Goal: Task Accomplishment & Management: Use online tool/utility

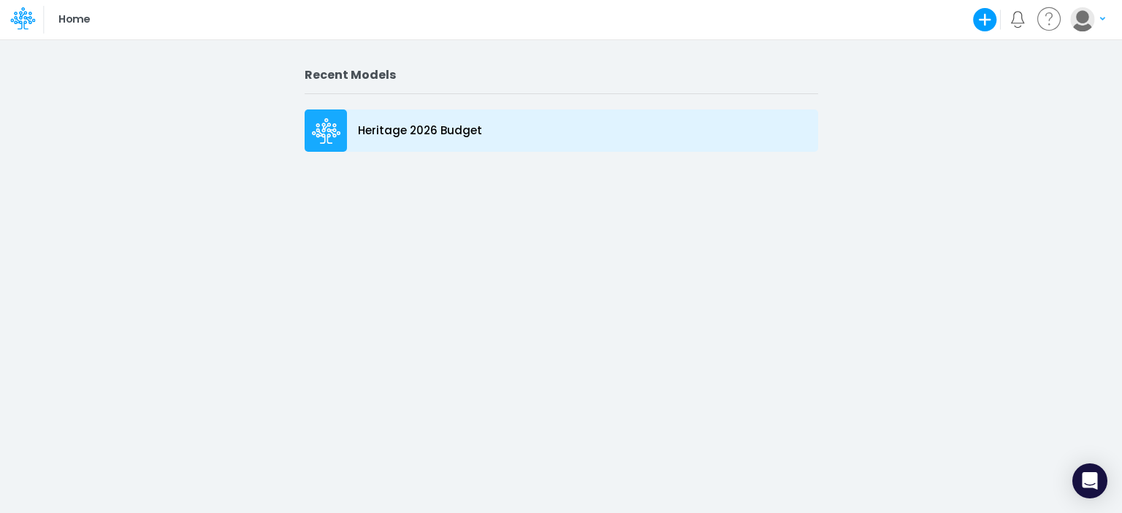
click at [325, 133] on icon at bounding box center [326, 131] width 29 height 26
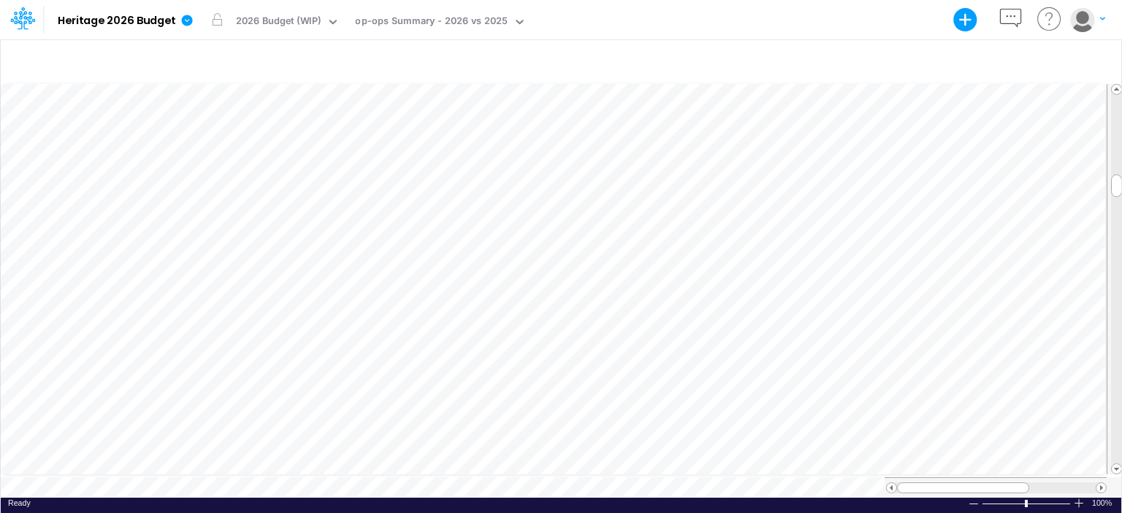
scroll to position [7, 1]
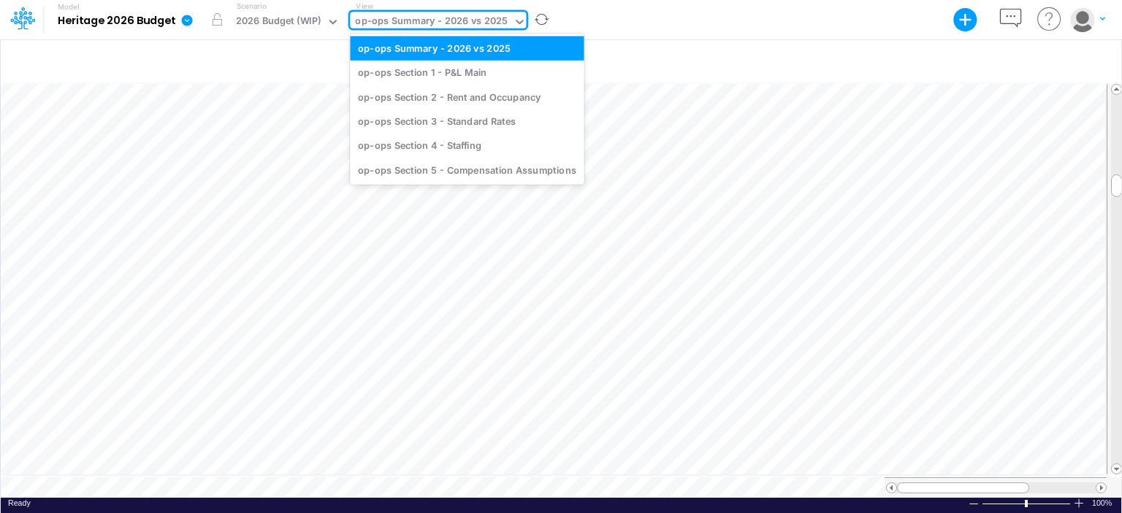
click at [463, 17] on div "op-ops Summary - 2026 vs 2025" at bounding box center [431, 22] width 153 height 17
click at [435, 61] on div "op-ops Section 1 - P&L Main" at bounding box center [467, 73] width 234 height 24
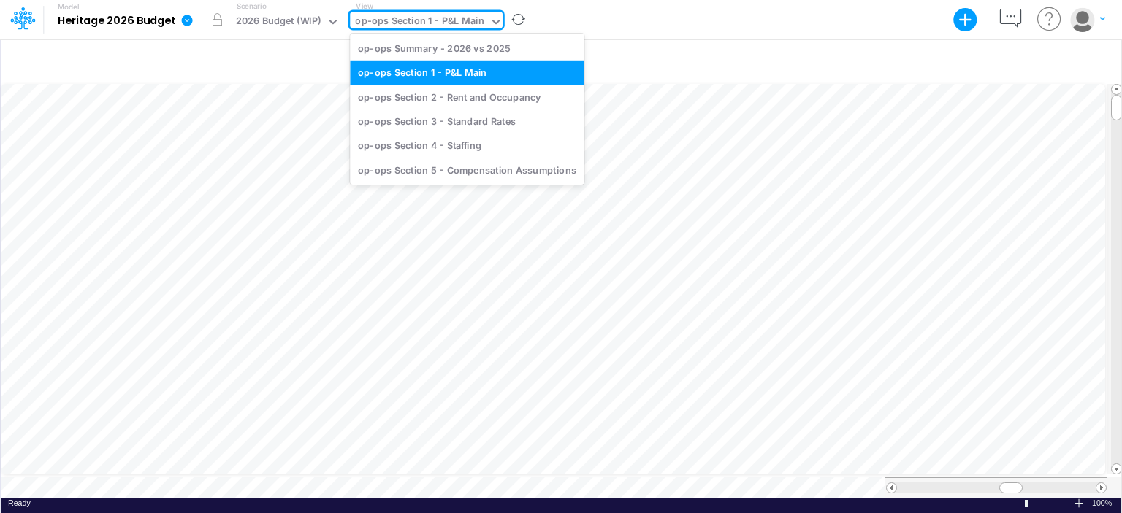
click at [481, 24] on div "op-ops Section 1 - P&L Main" at bounding box center [419, 23] width 139 height 22
click at [462, 96] on div "op-ops Section 2 - Rent and Occupancy" at bounding box center [467, 97] width 234 height 24
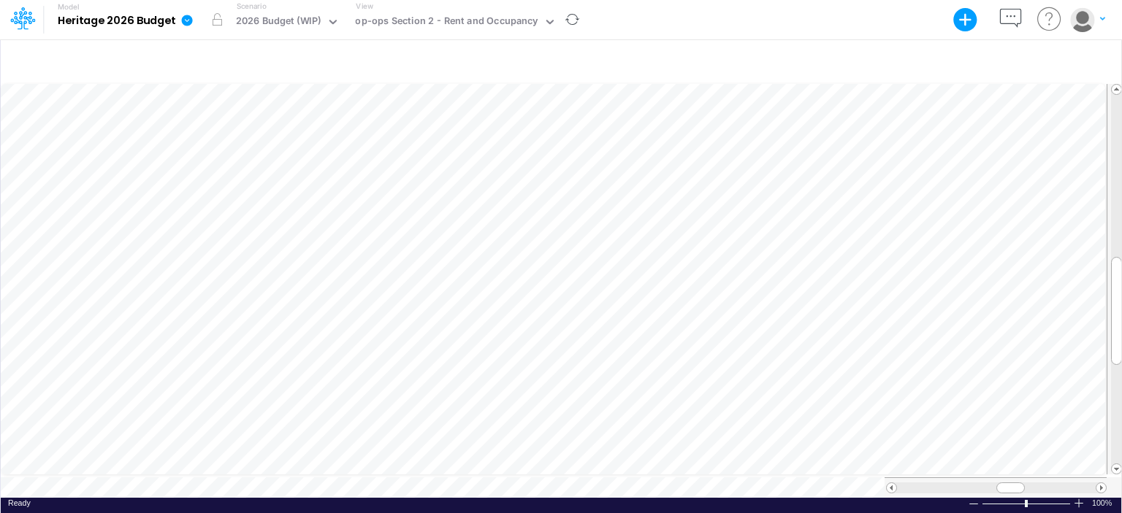
scroll to position [7, 1]
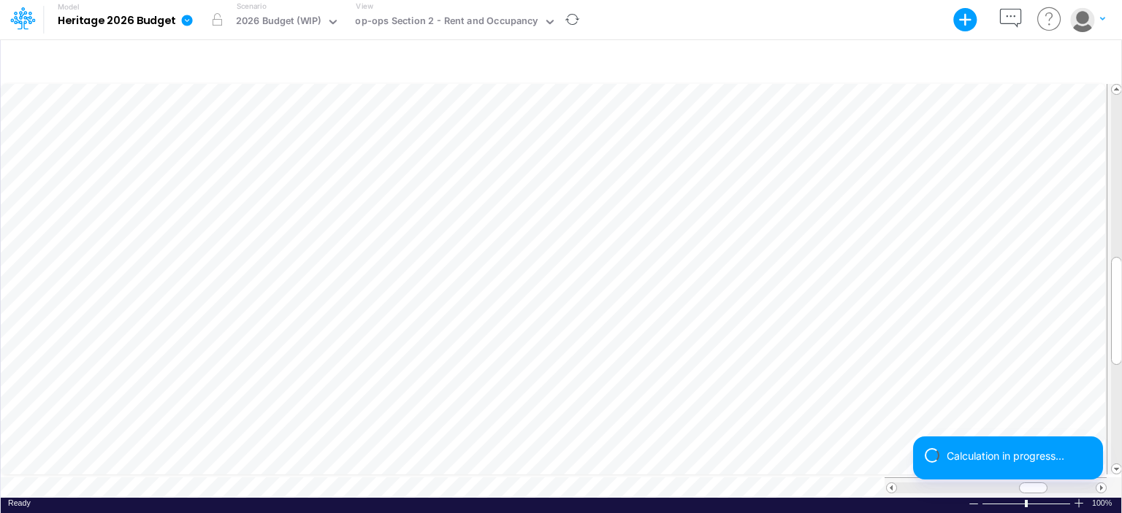
scroll to position [7, 1]
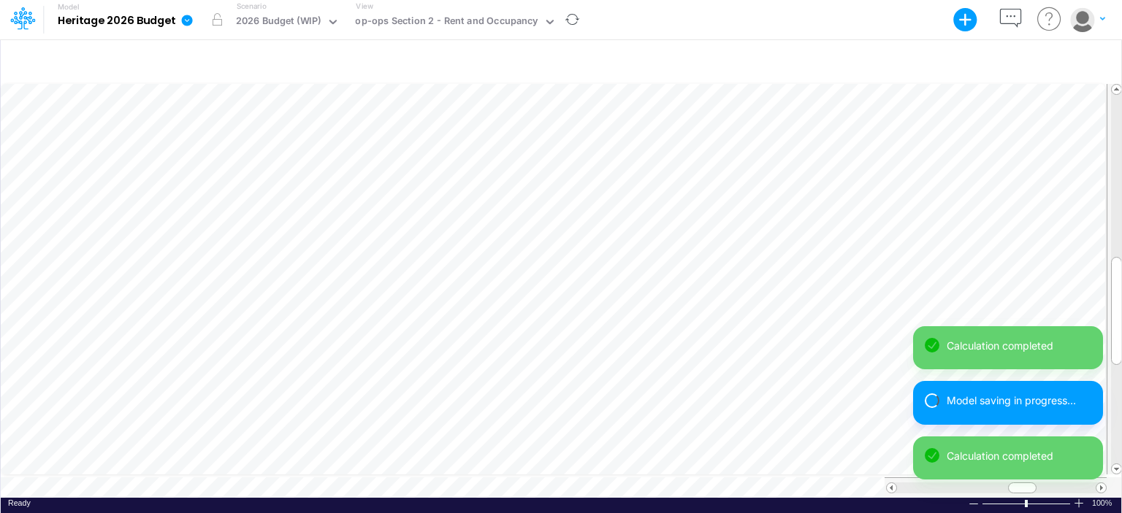
scroll to position [7, 1]
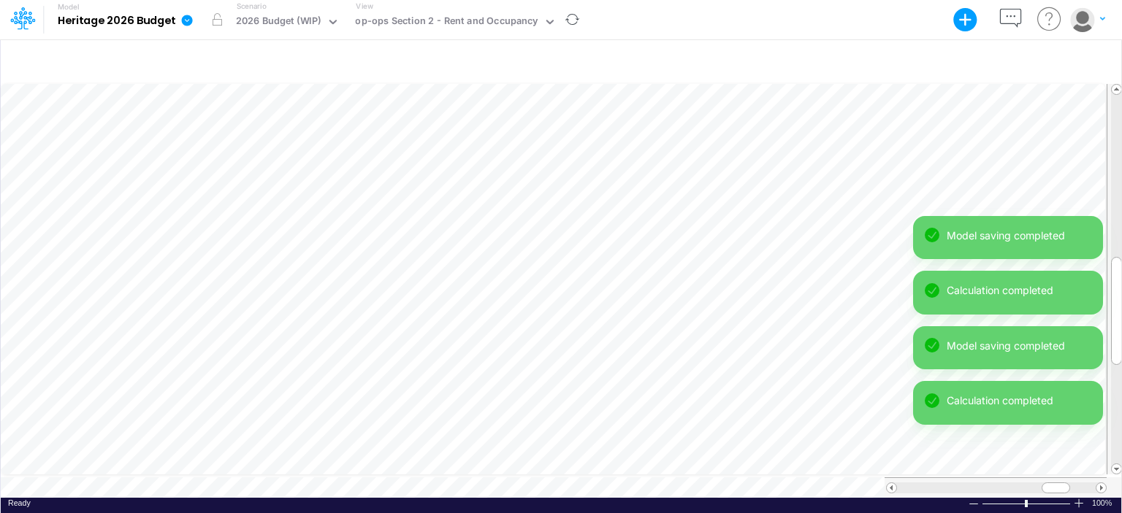
scroll to position [7, 1]
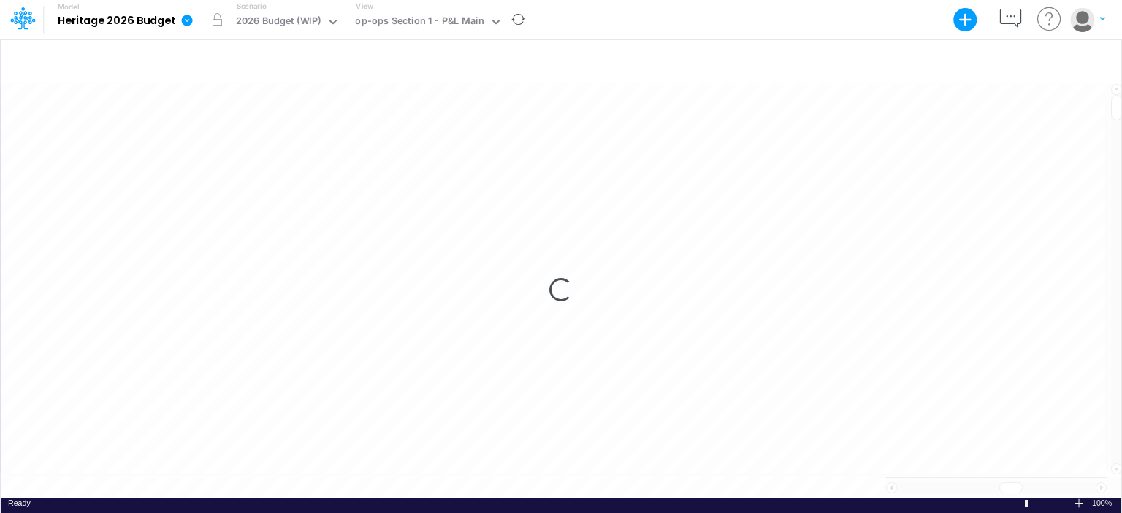
scroll to position [7, 0]
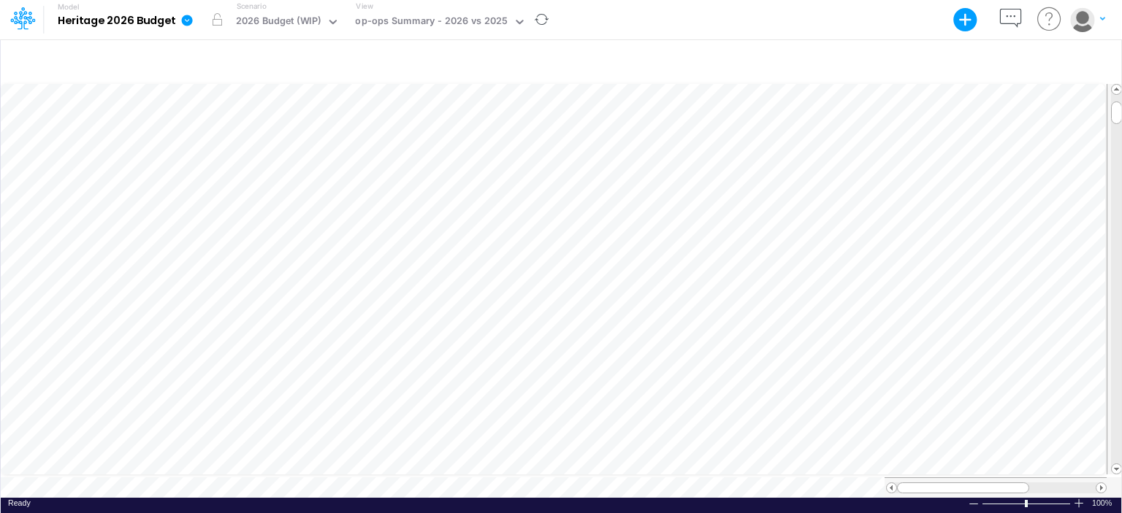
scroll to position [7, 1]
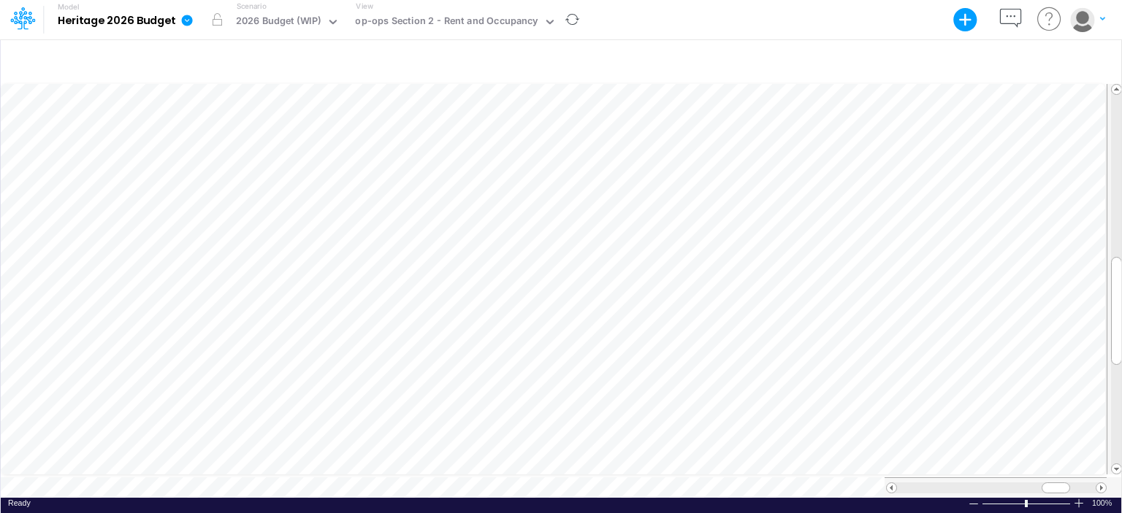
scroll to position [7, 1]
click at [481, 26] on div "op-ops Section 2 - Rent and Occupancy" at bounding box center [446, 22] width 183 height 17
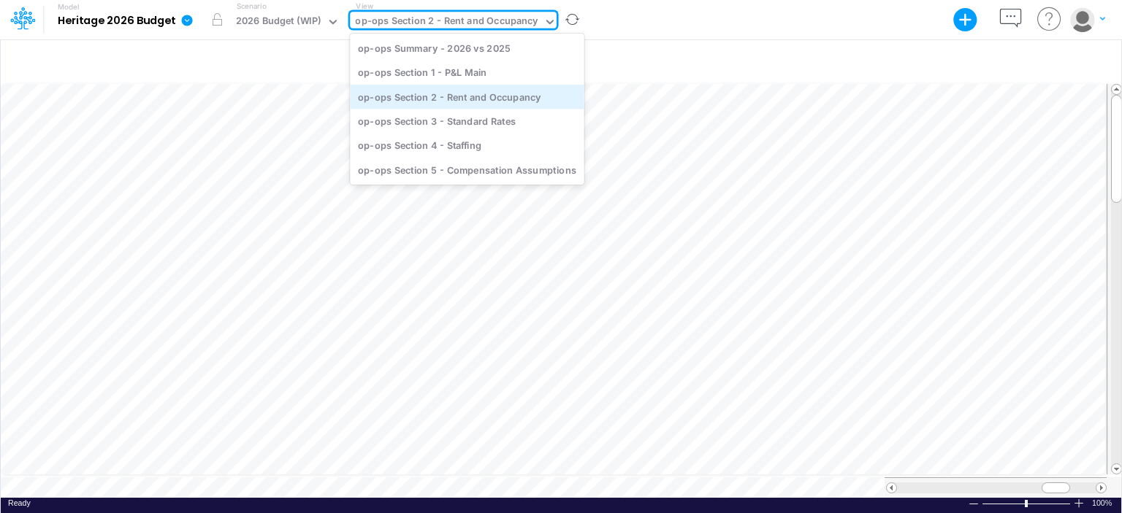
click at [458, 90] on div "op-ops Section 2 - Rent and Occupancy" at bounding box center [467, 97] width 234 height 24
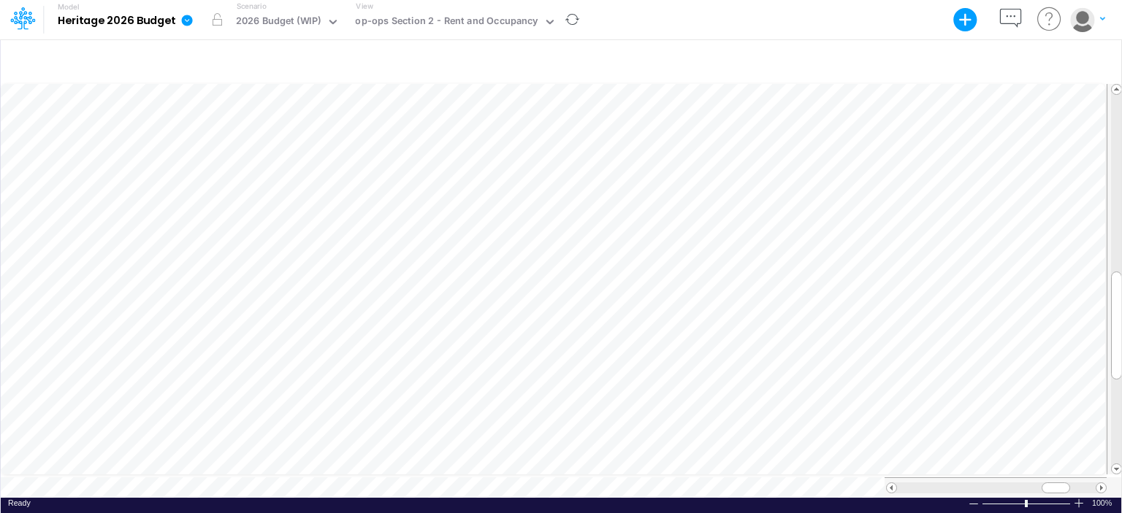
scroll to position [7, 1]
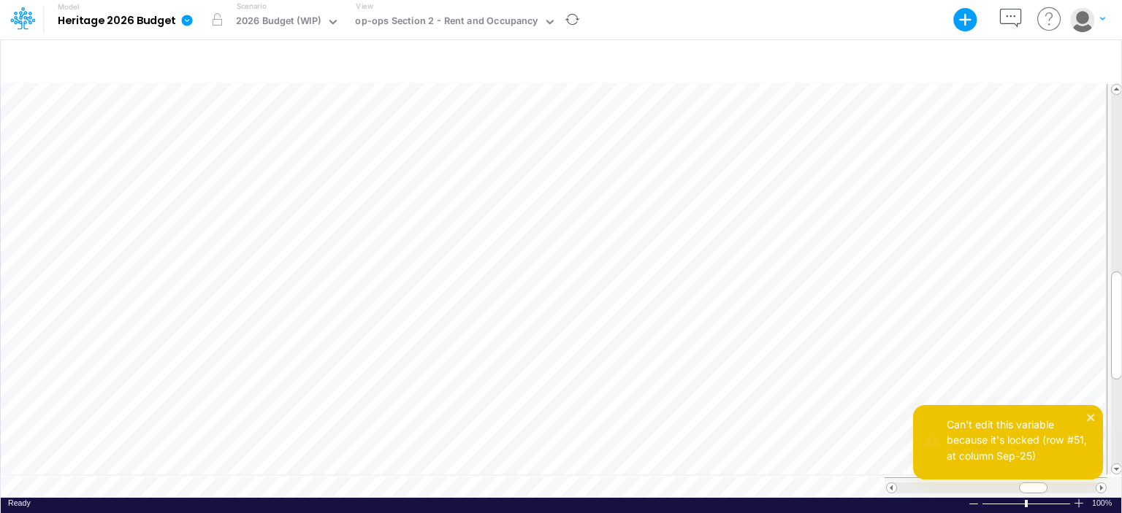
scroll to position [7, 1]
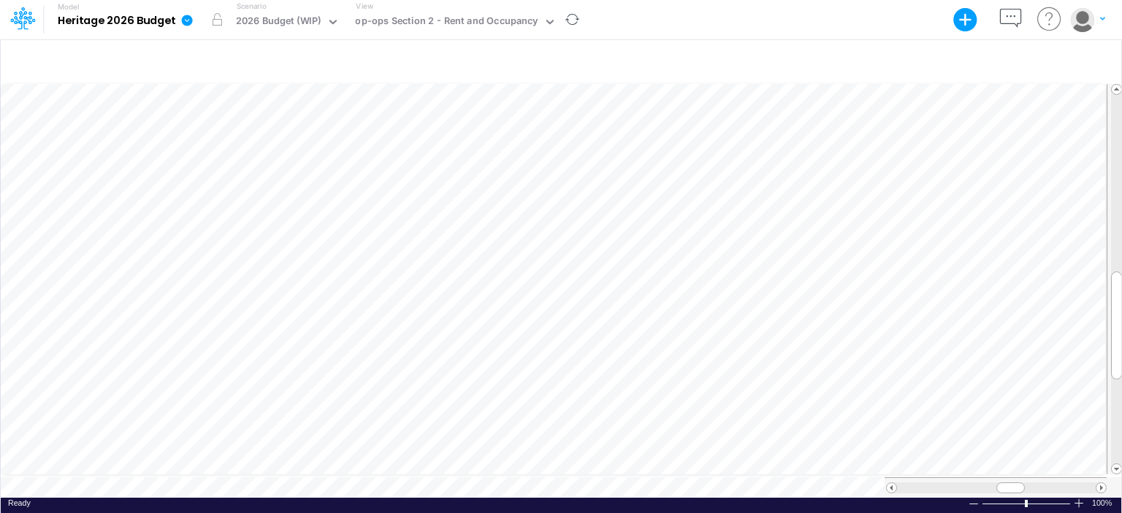
scroll to position [7, 1]
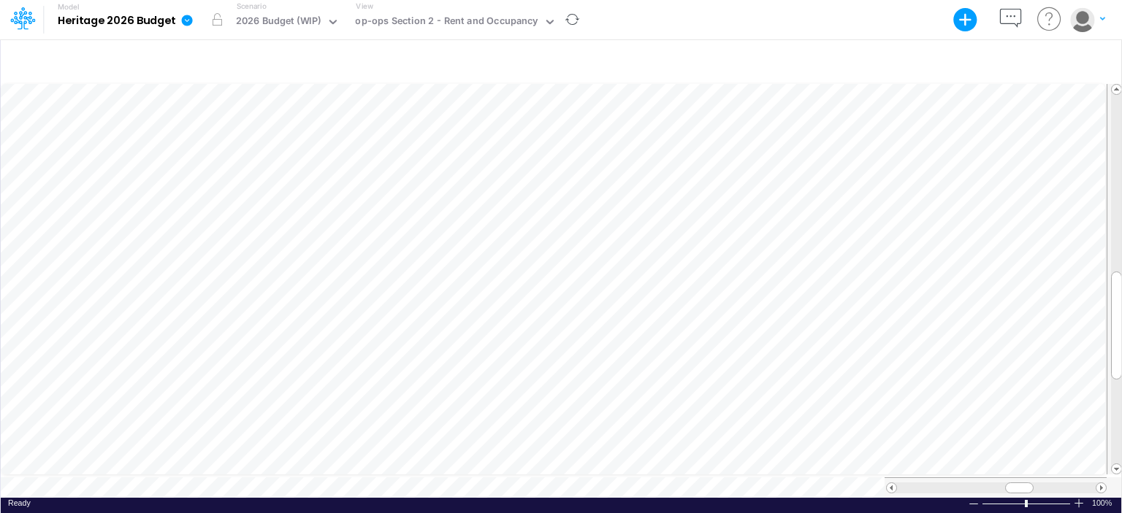
scroll to position [7, 1]
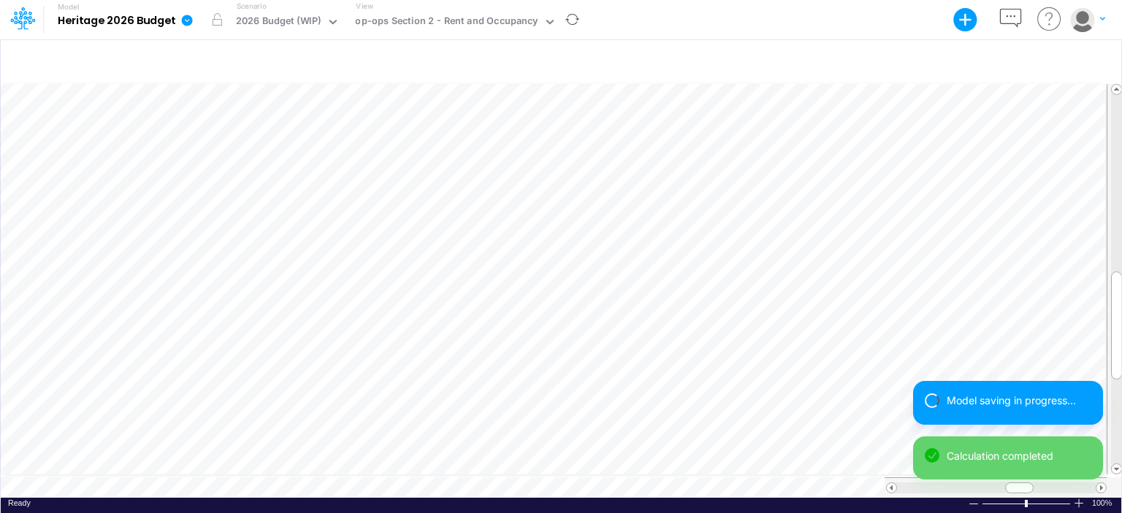
scroll to position [7, 1]
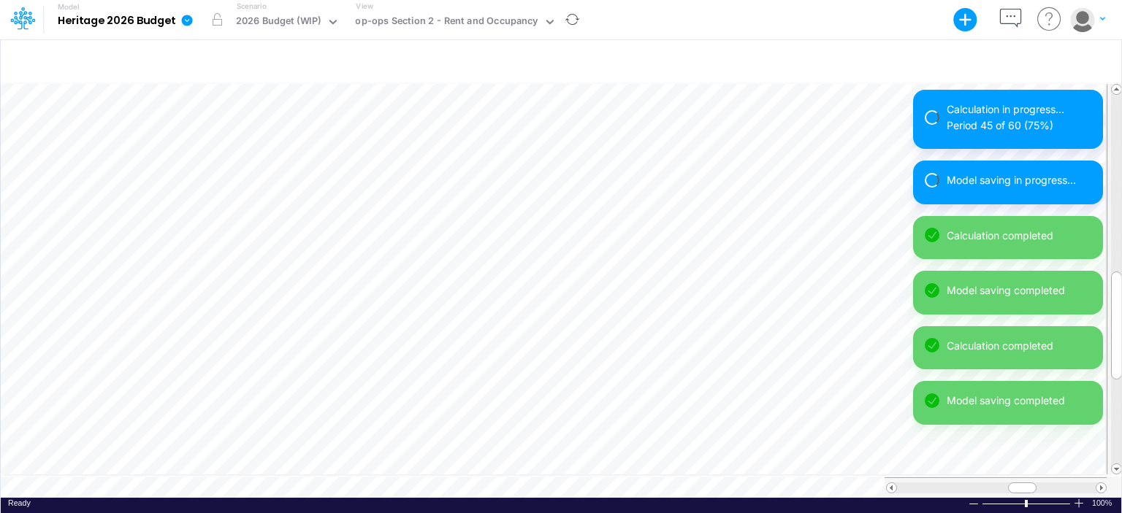
scroll to position [7, 1]
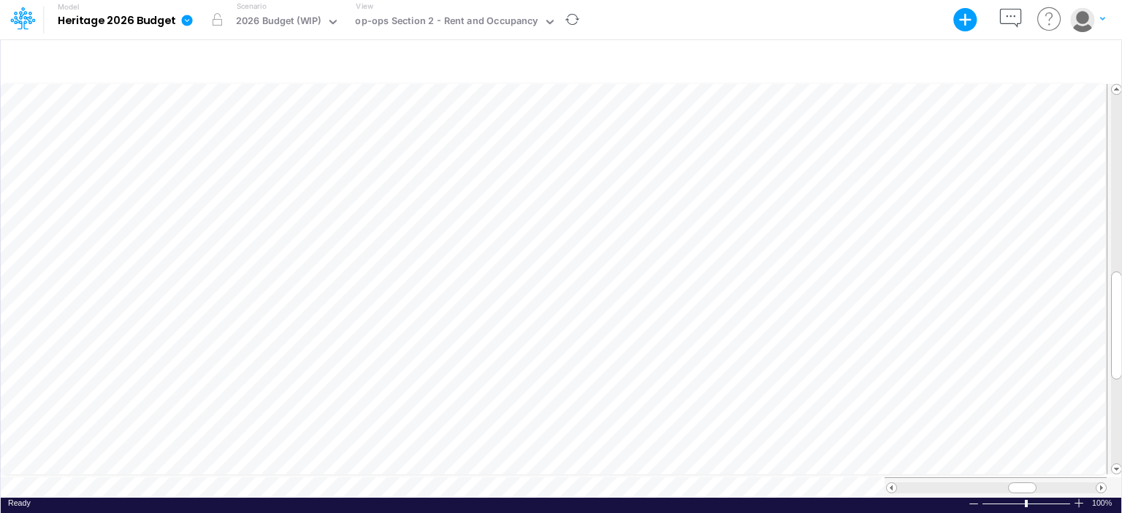
click at [1101, 482] on div "Model saving completed" at bounding box center [1008, 465] width 190 height 56
click at [1101, 484] on span at bounding box center [1100, 488] width 9 height 9
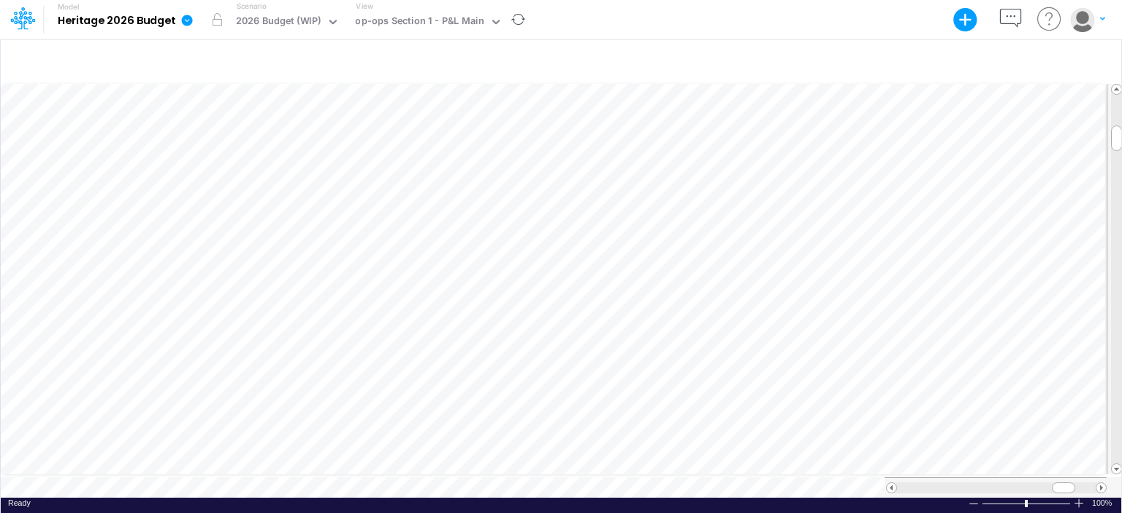
scroll to position [7, 1]
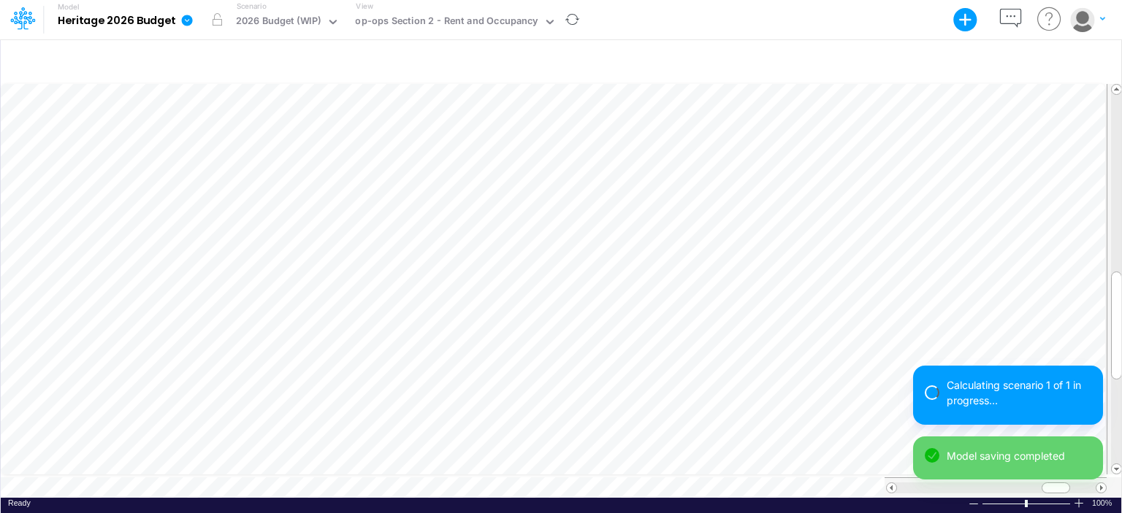
scroll to position [7, 1]
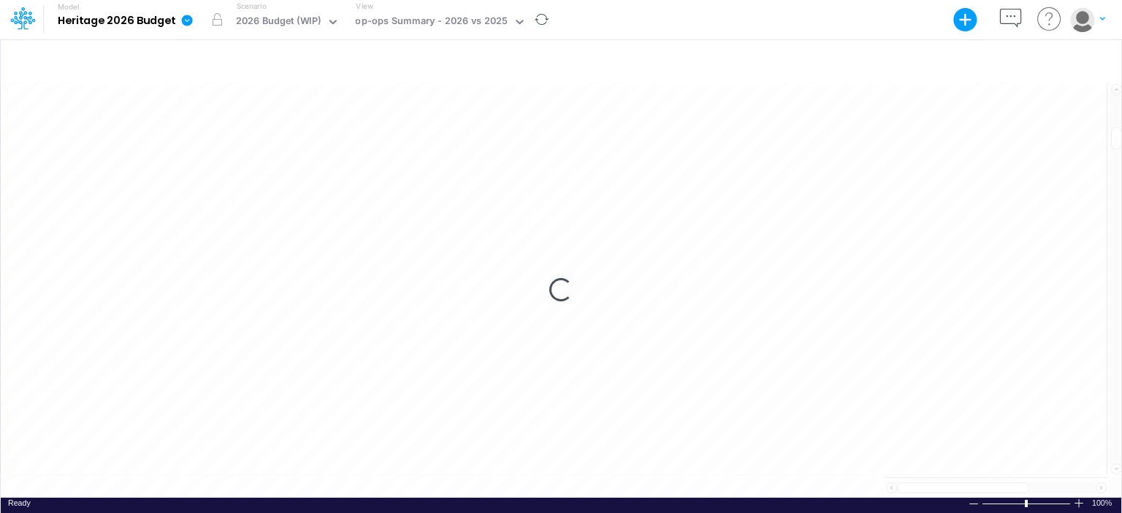
scroll to position [7, 1]
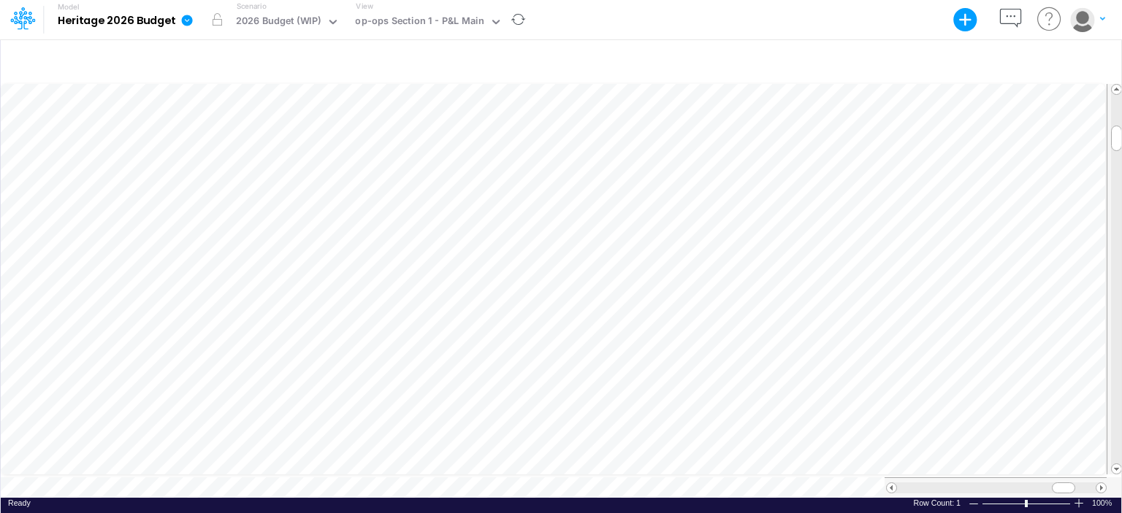
scroll to position [7, 1]
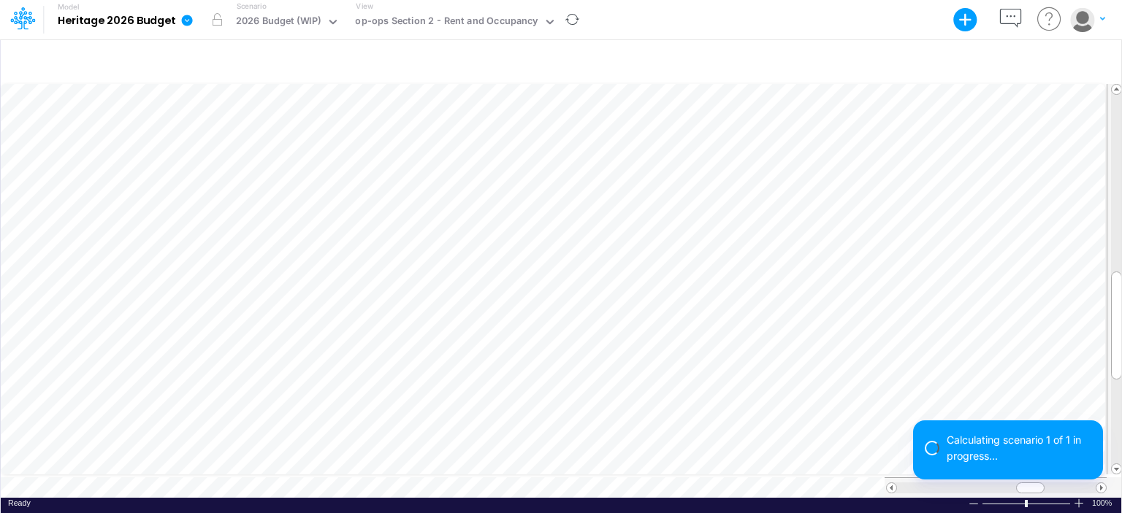
scroll to position [7, 1]
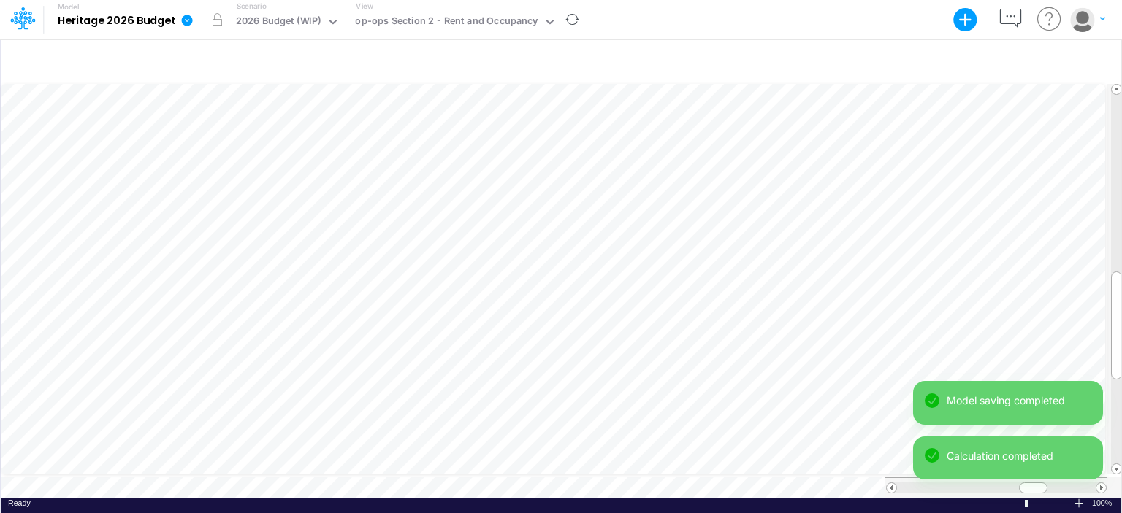
scroll to position [7, 1]
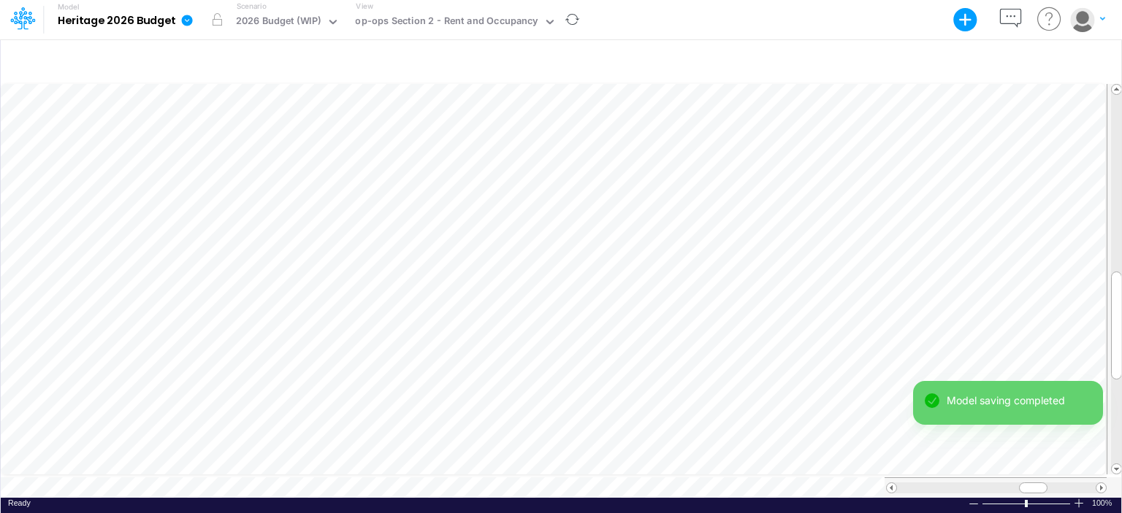
scroll to position [7, 1]
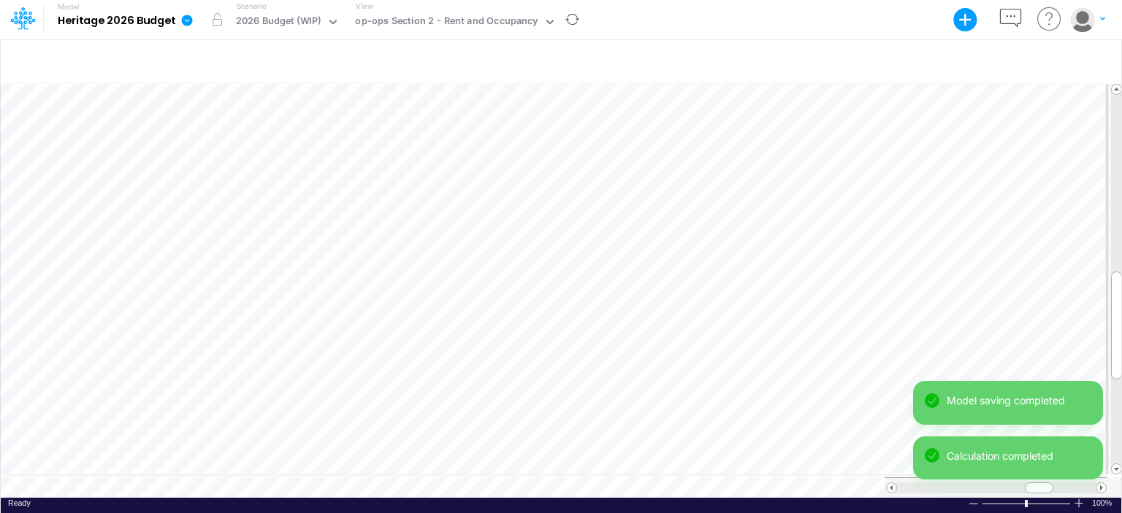
scroll to position [7, 1]
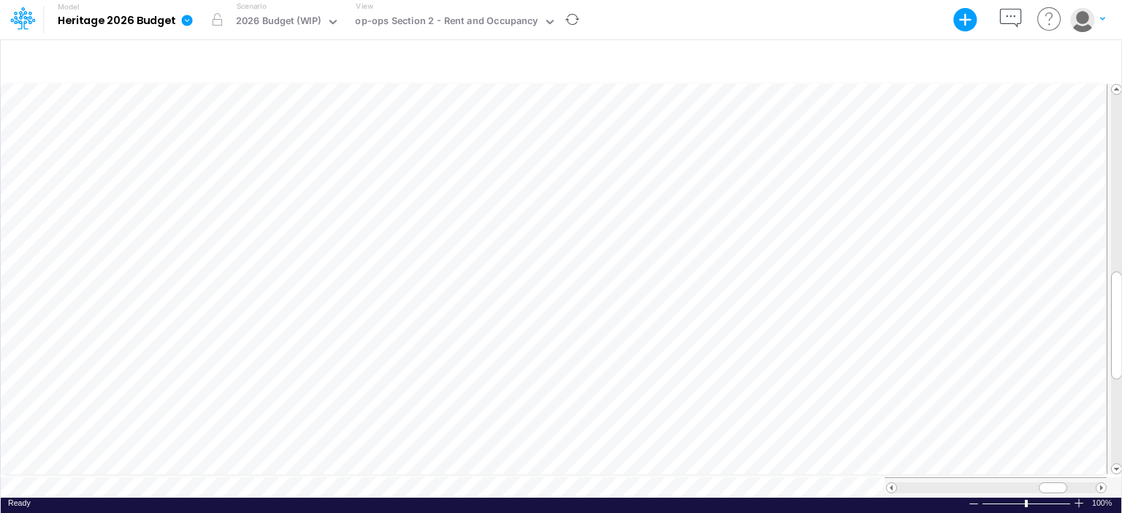
scroll to position [7, 1]
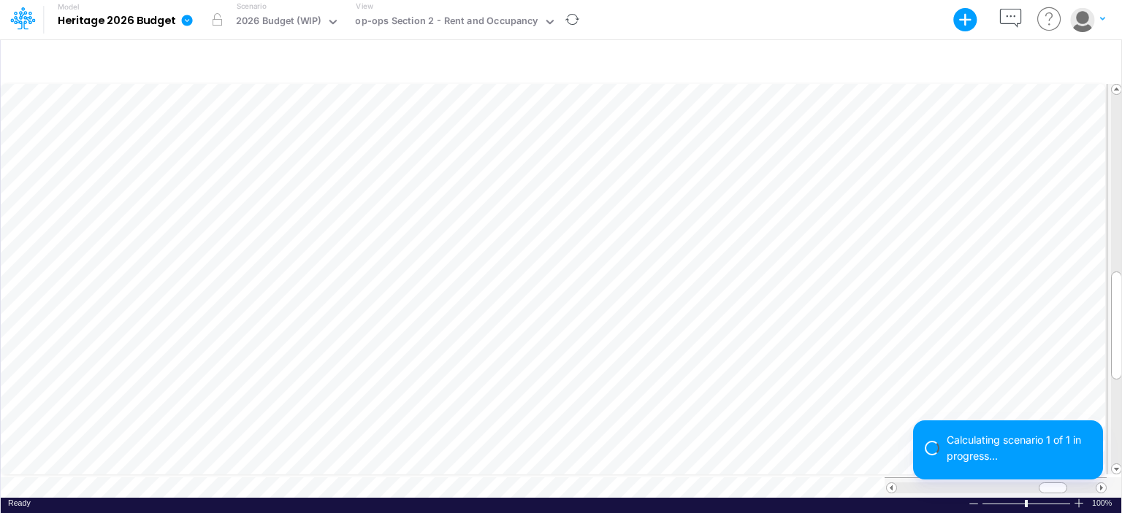
scroll to position [7, 1]
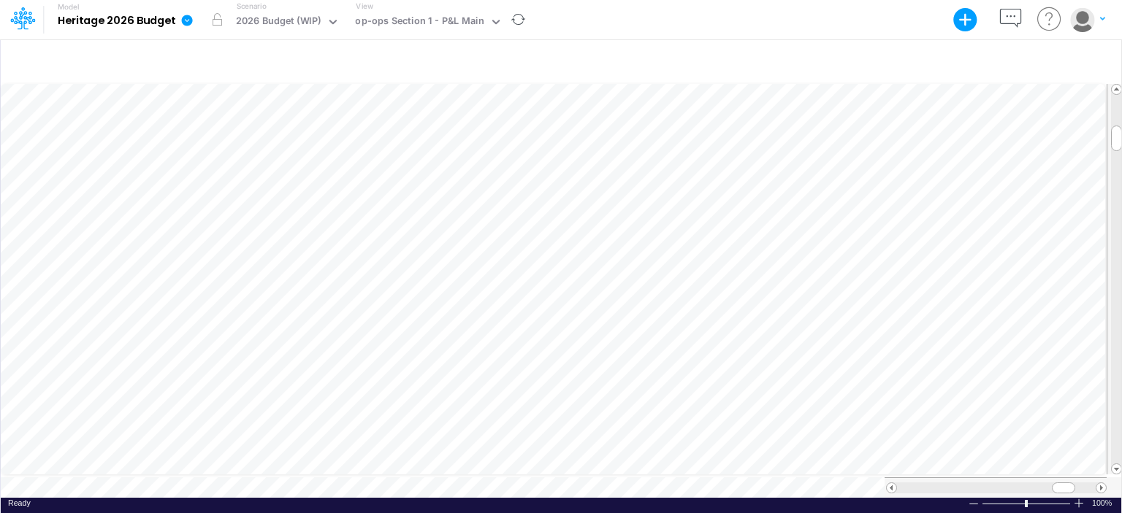
scroll to position [7, 1]
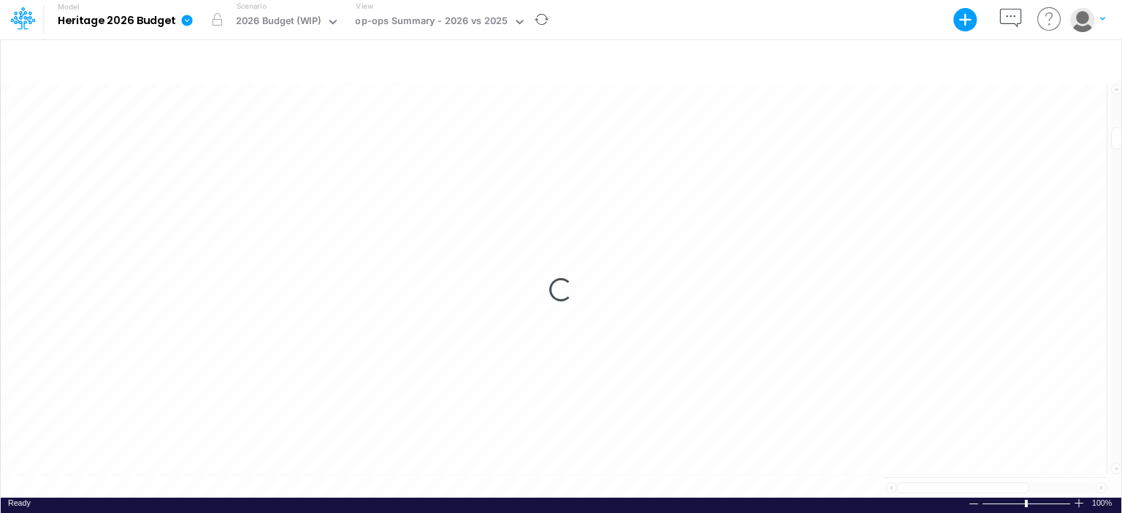
scroll to position [7, 1]
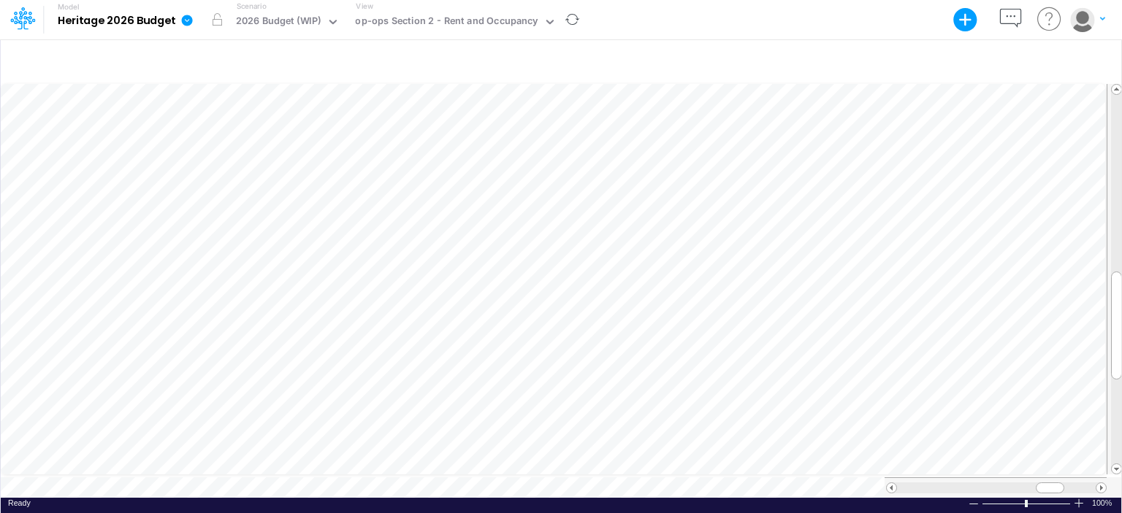
scroll to position [7, 1]
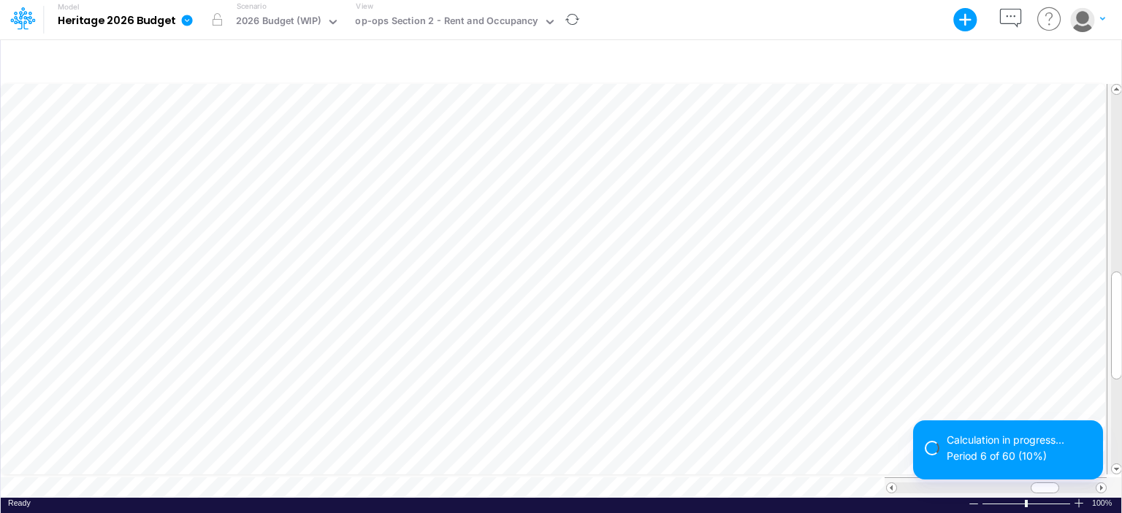
scroll to position [7, 1]
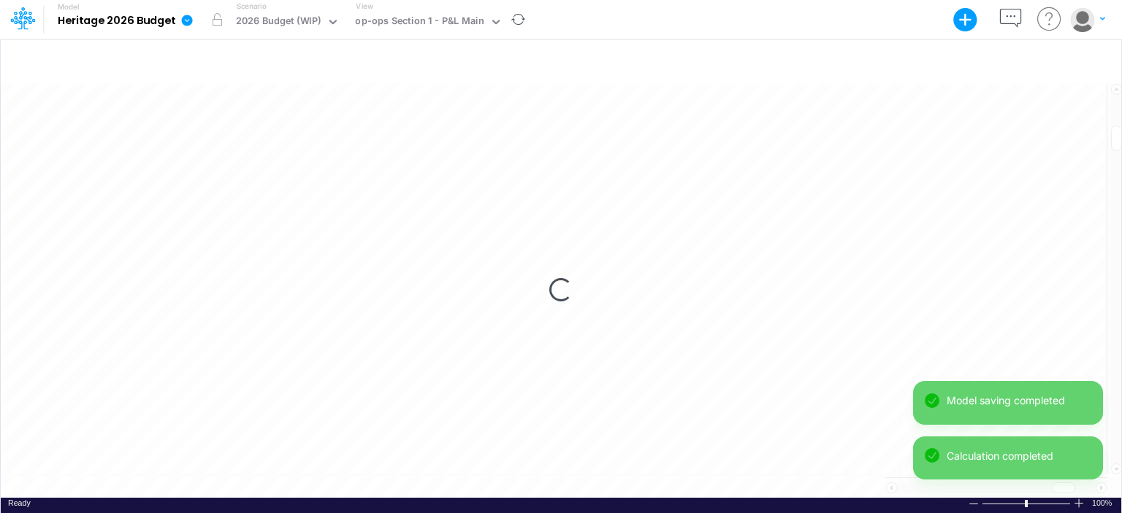
scroll to position [7, 1]
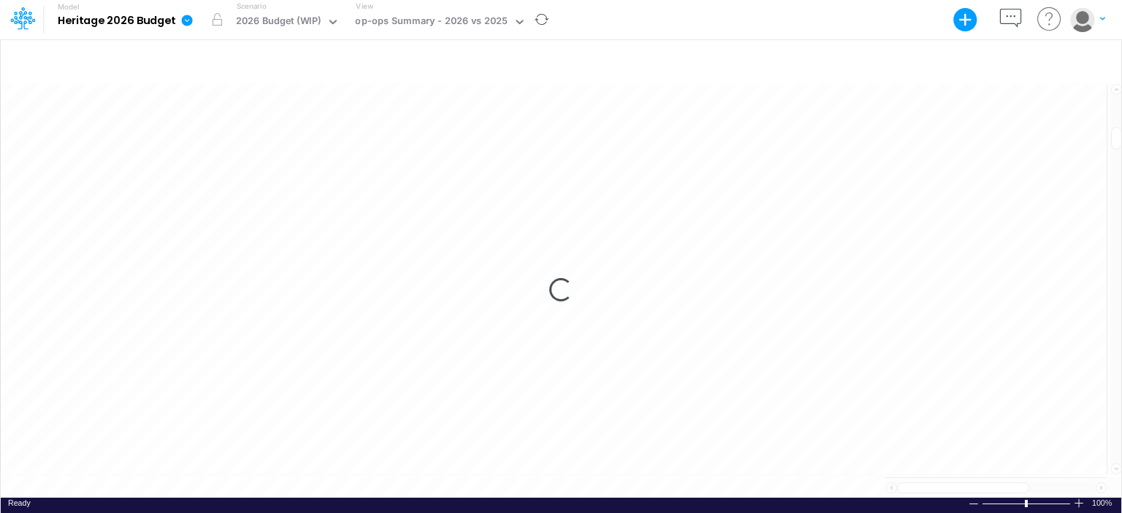
scroll to position [7, 1]
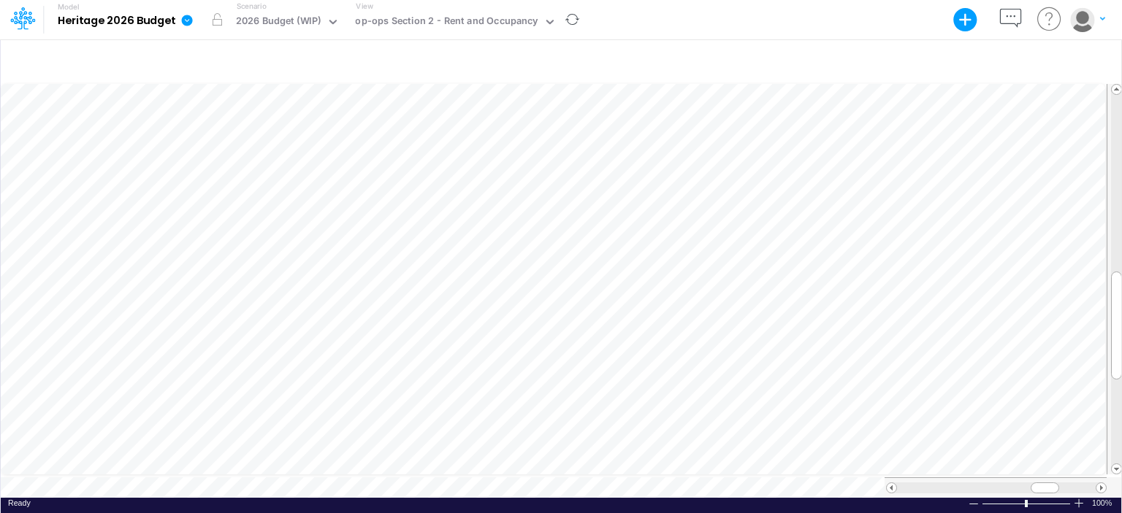
scroll to position [7, 1]
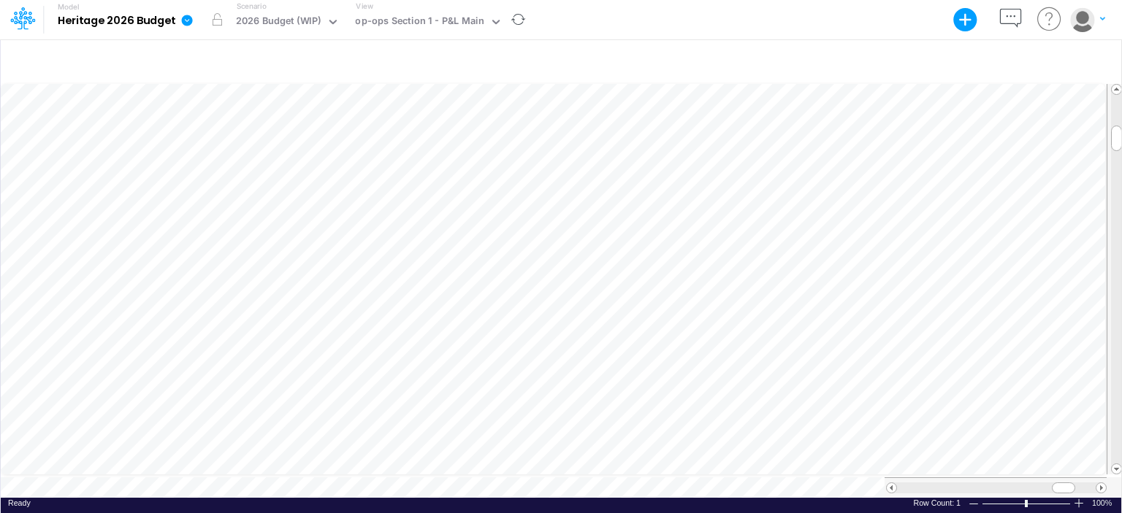
scroll to position [7, 1]
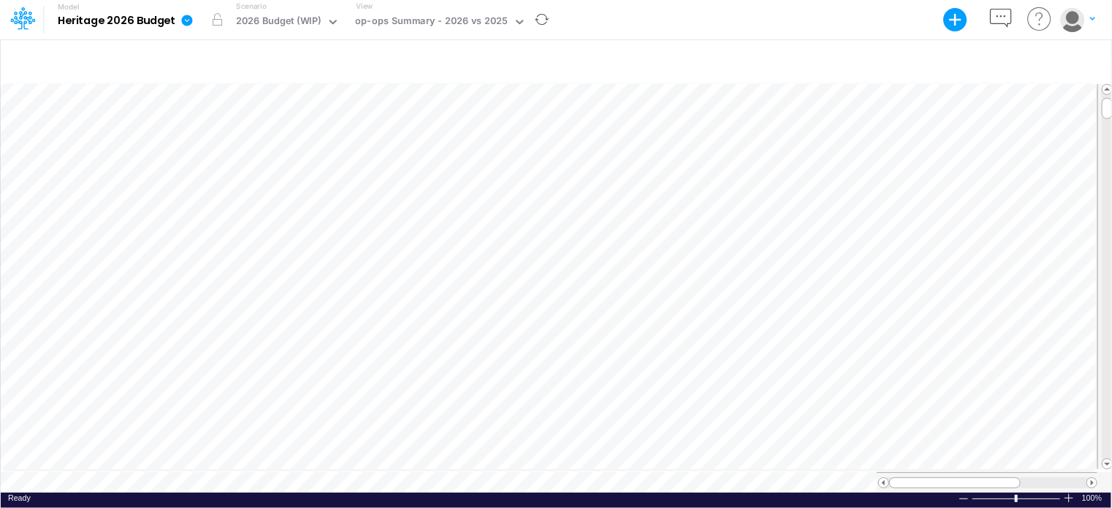
scroll to position [7, 1]
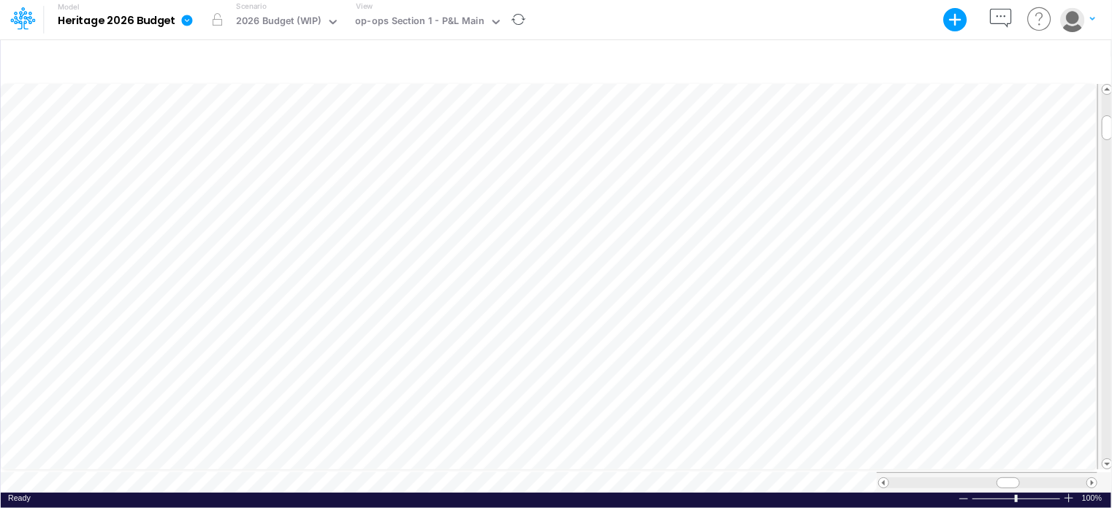
scroll to position [7, 1]
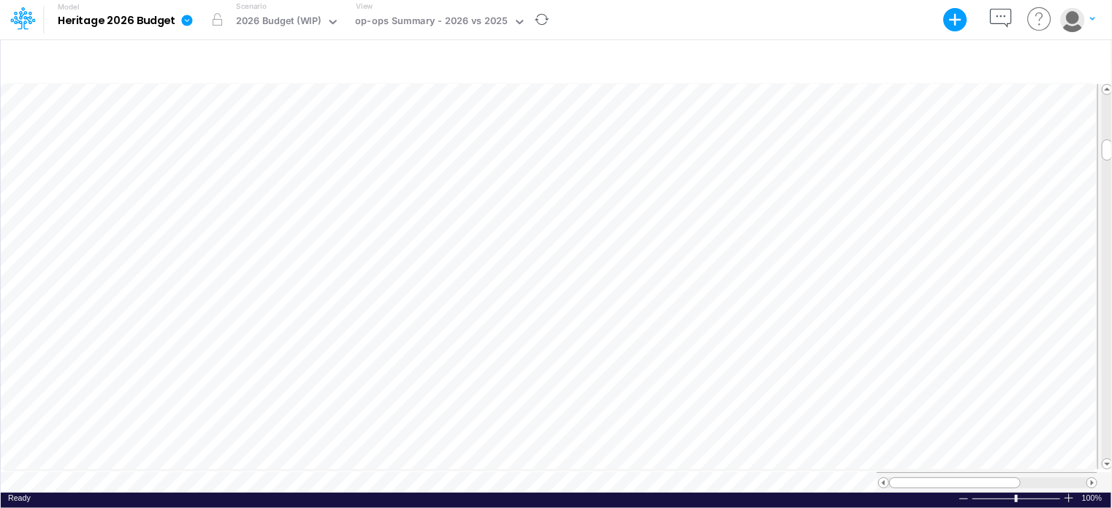
scroll to position [7, 1]
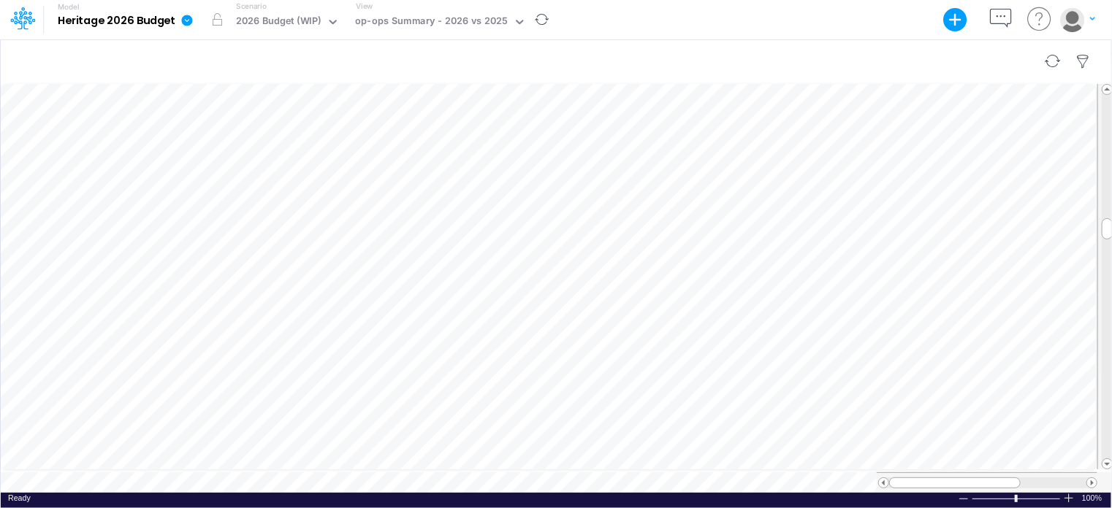
scroll to position [7, 1]
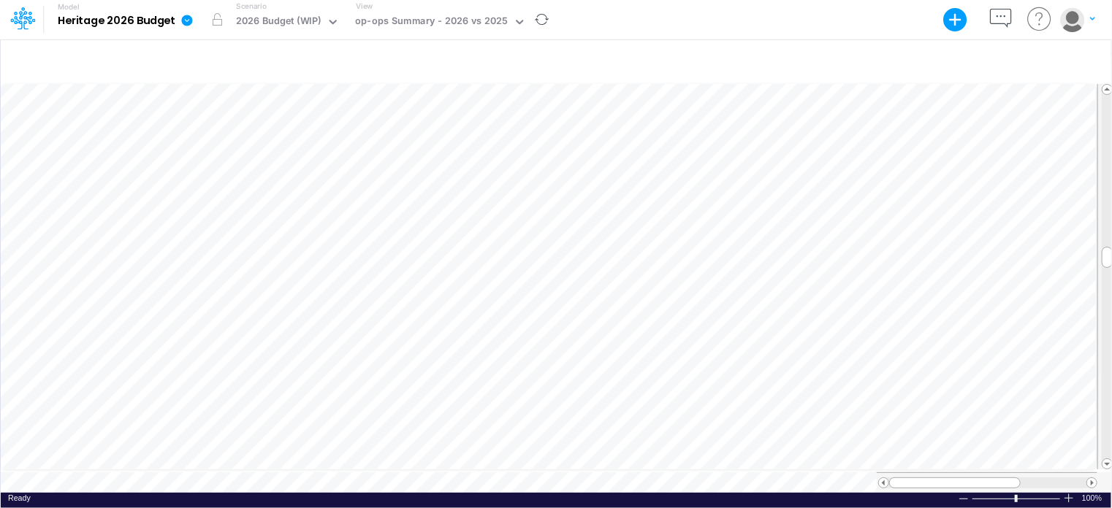
scroll to position [7, 1]
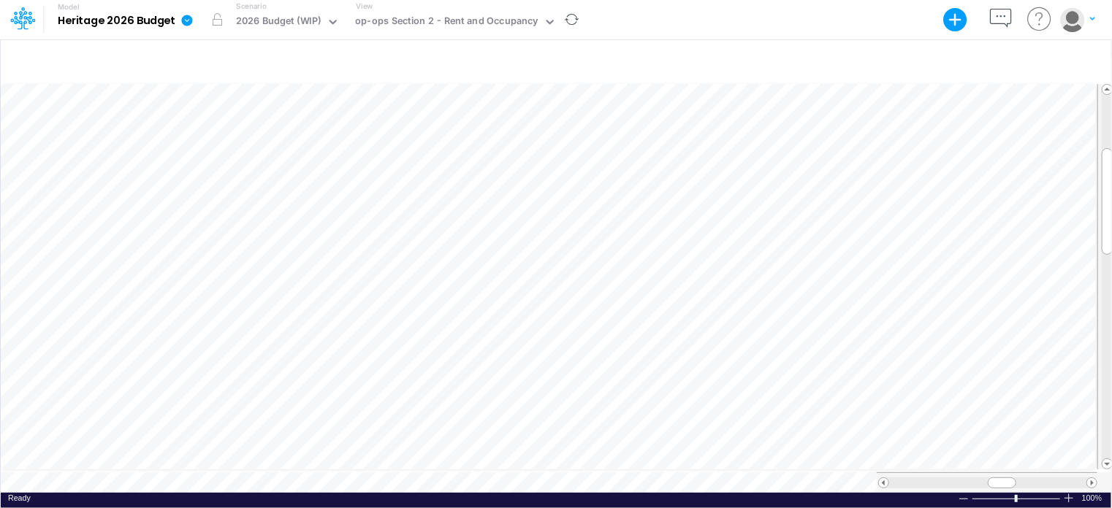
scroll to position [7, 1]
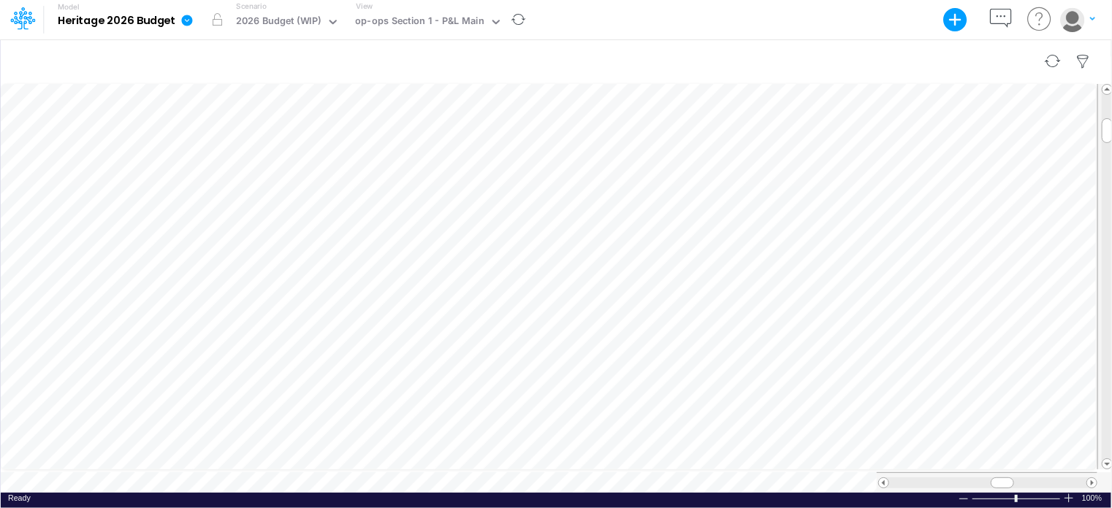
scroll to position [7, 1]
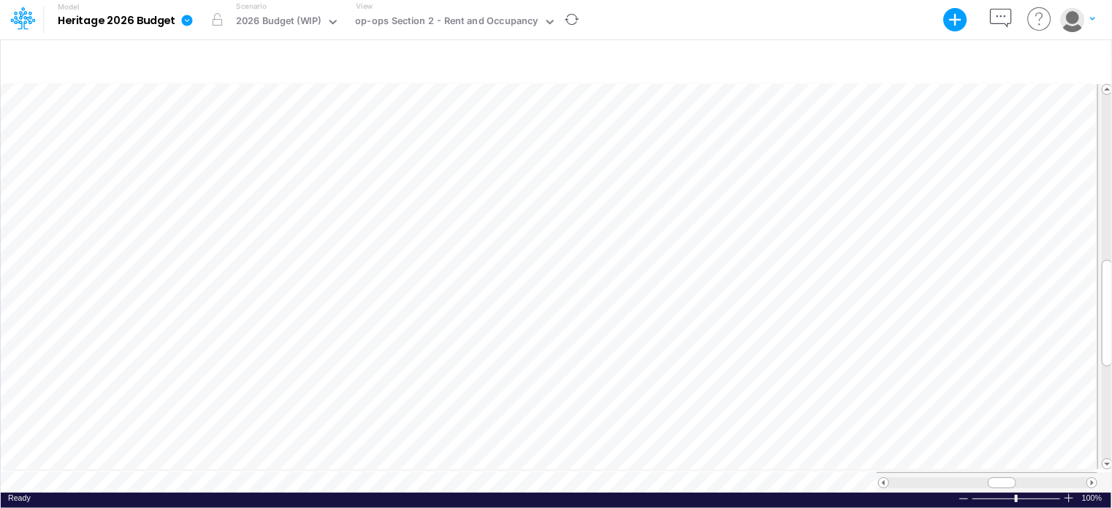
scroll to position [7, 1]
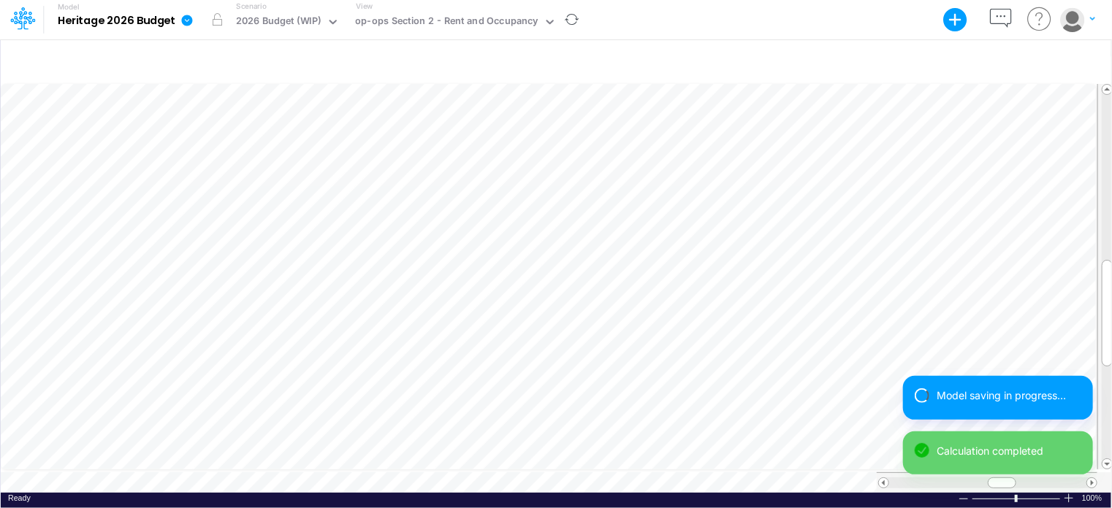
scroll to position [7, 1]
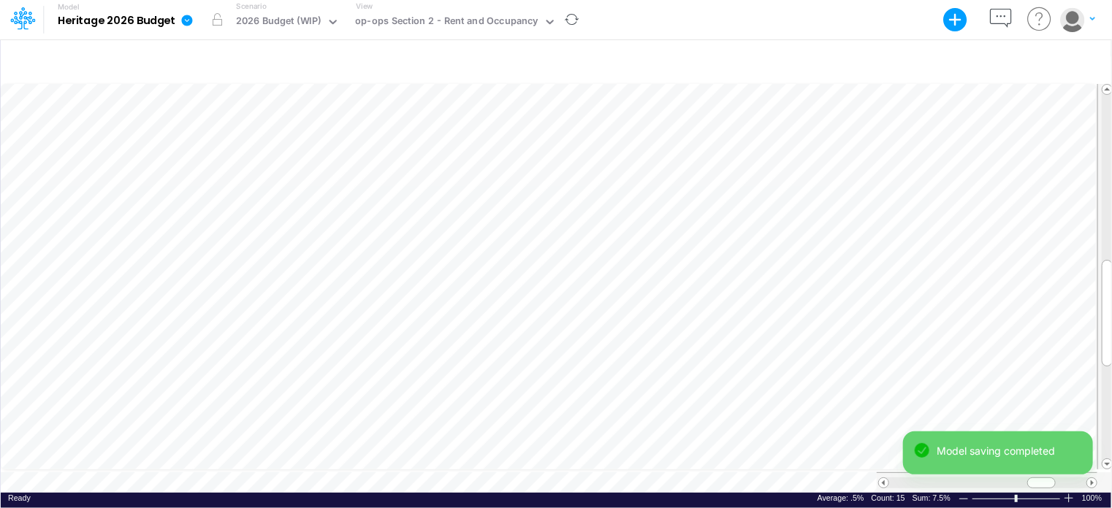
scroll to position [7, 1]
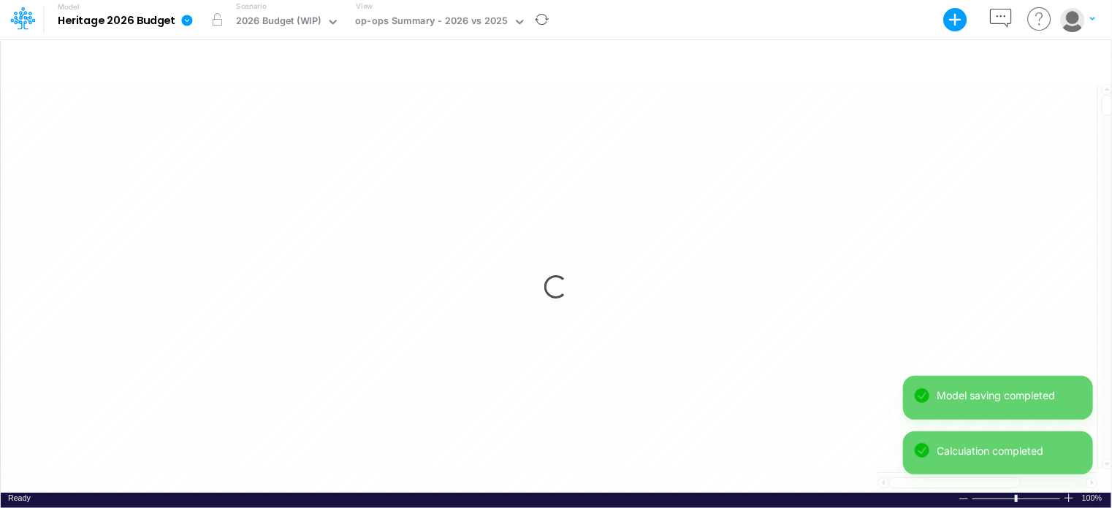
scroll to position [7, 1]
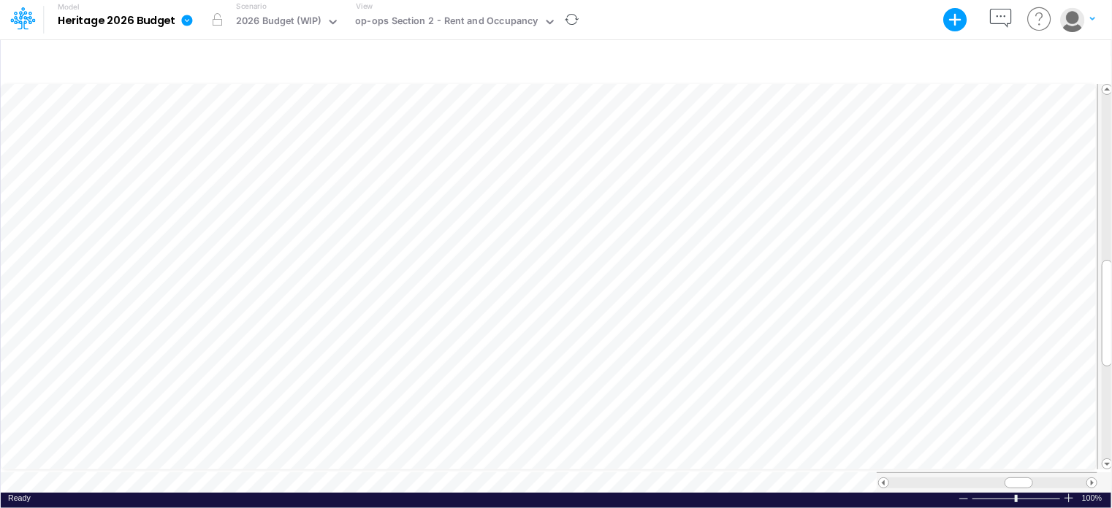
scroll to position [7, 1]
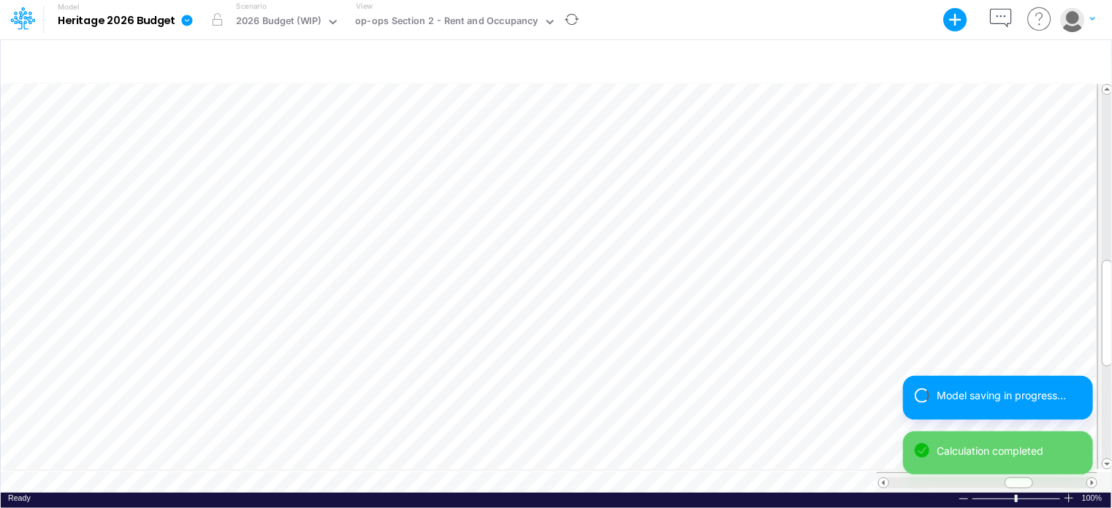
scroll to position [7, 1]
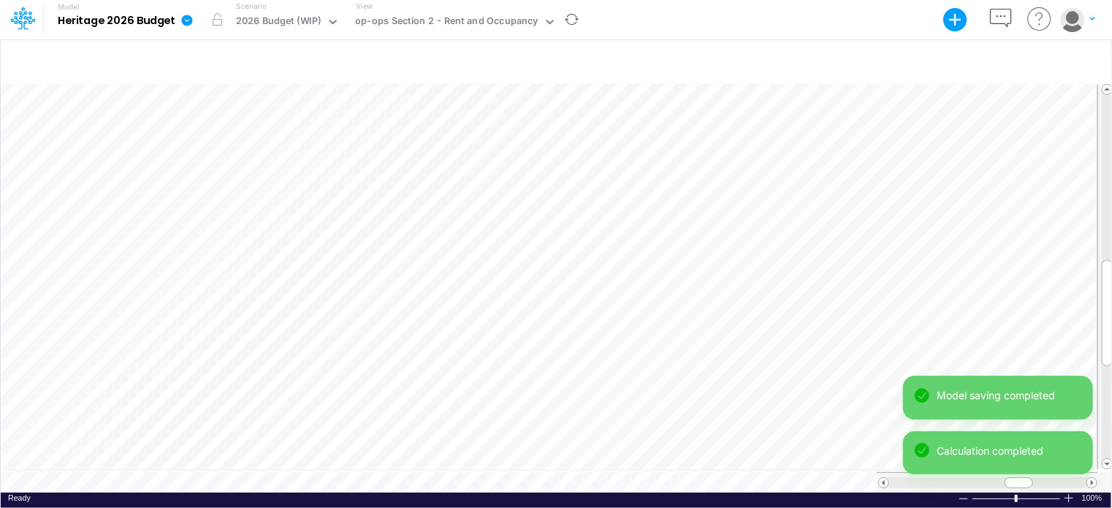
scroll to position [7, 1]
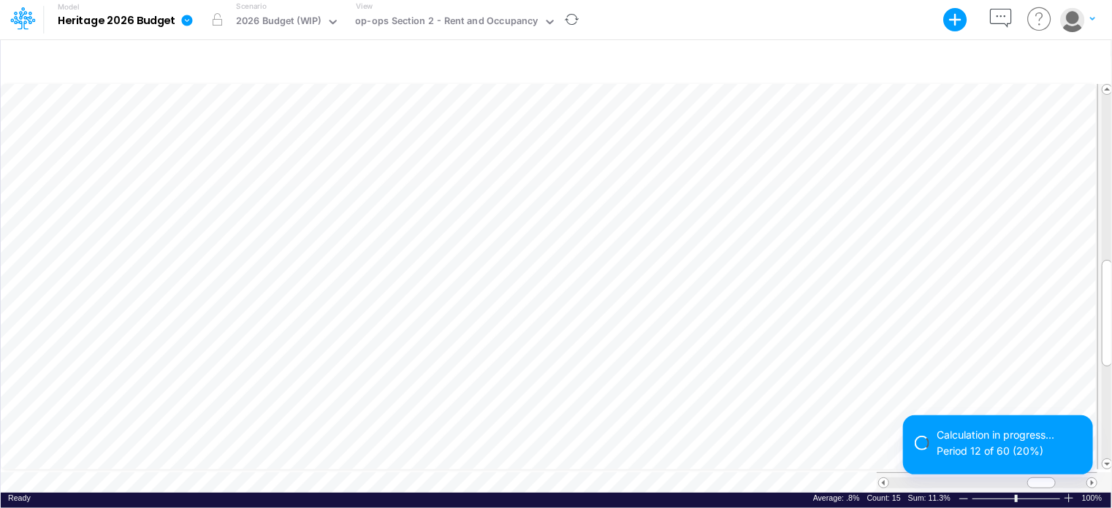
scroll to position [7, 1]
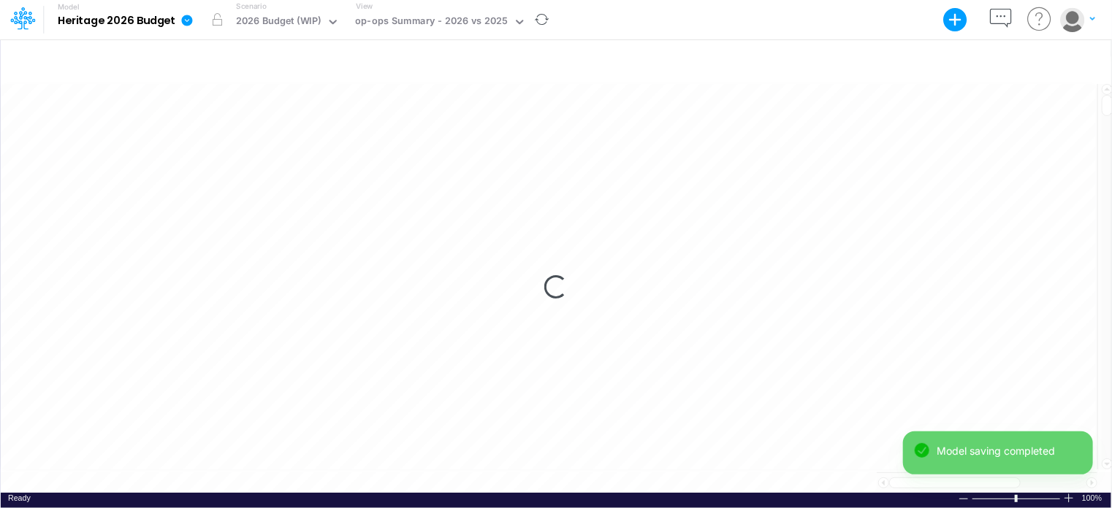
scroll to position [7, 1]
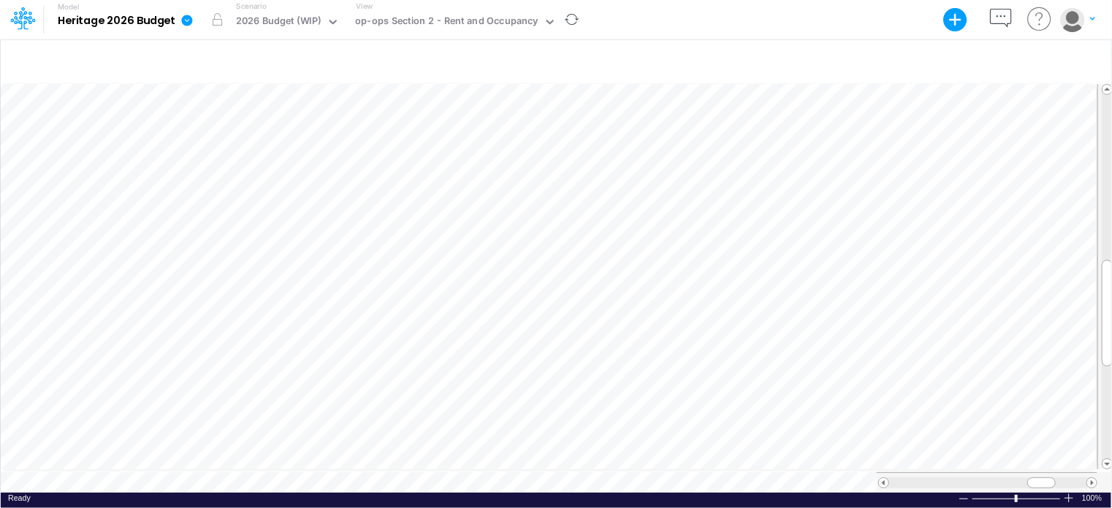
scroll to position [7, 1]
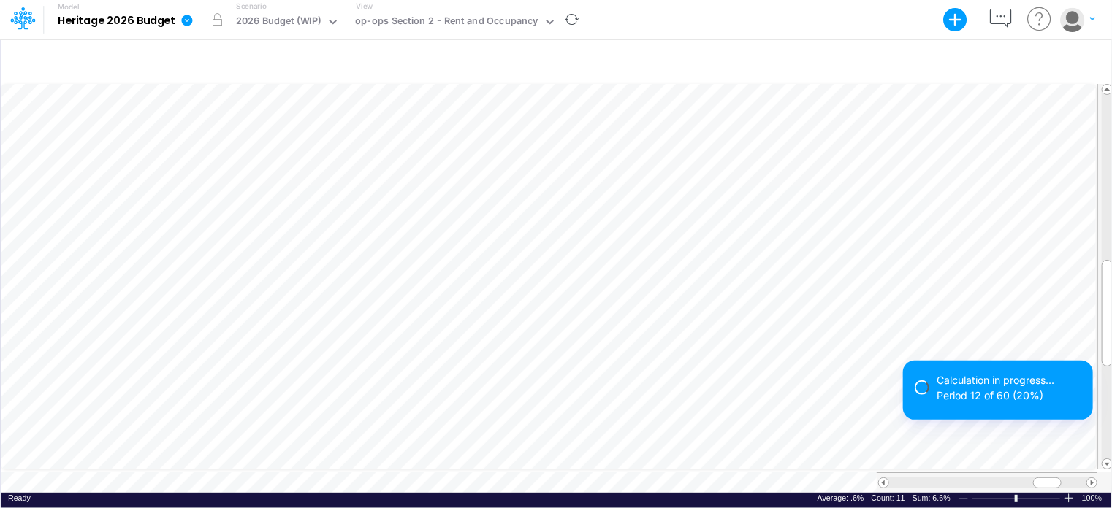
scroll to position [7, 1]
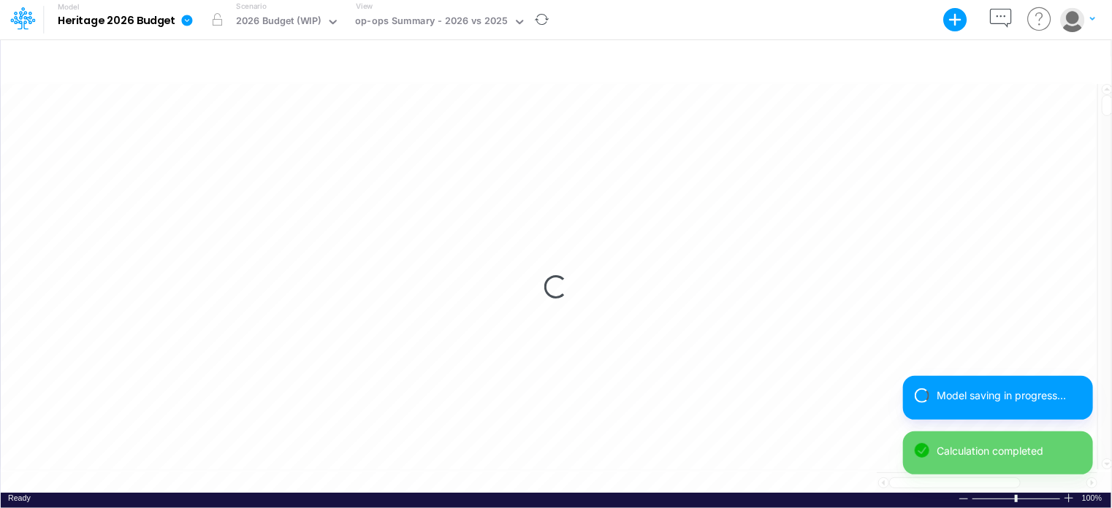
scroll to position [7, 1]
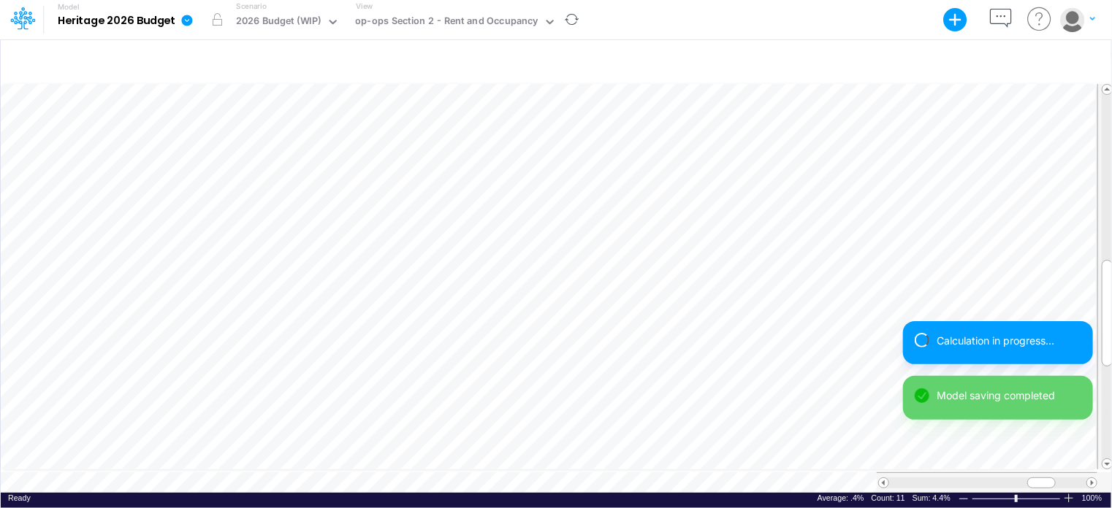
scroll to position [7, 1]
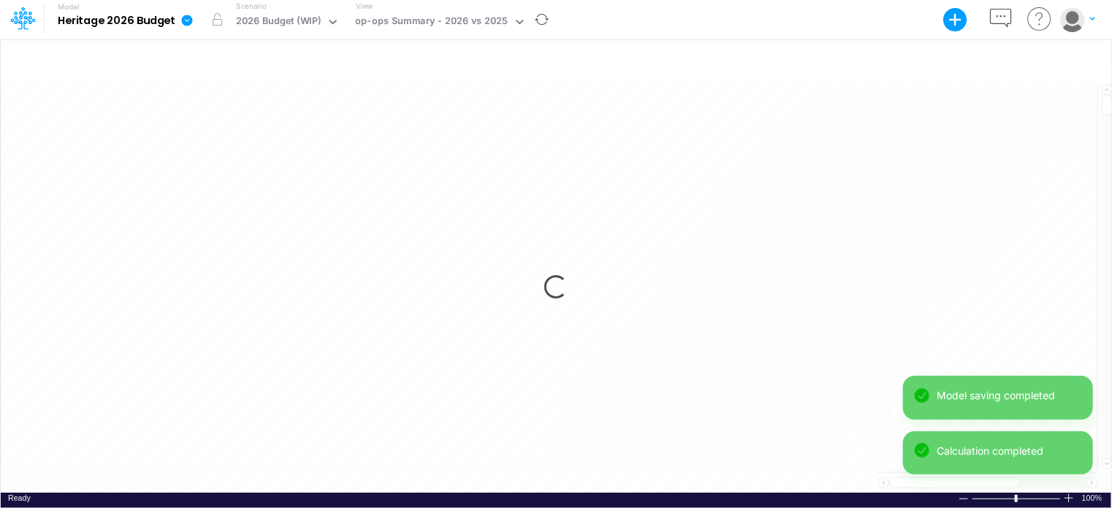
scroll to position [7, 1]
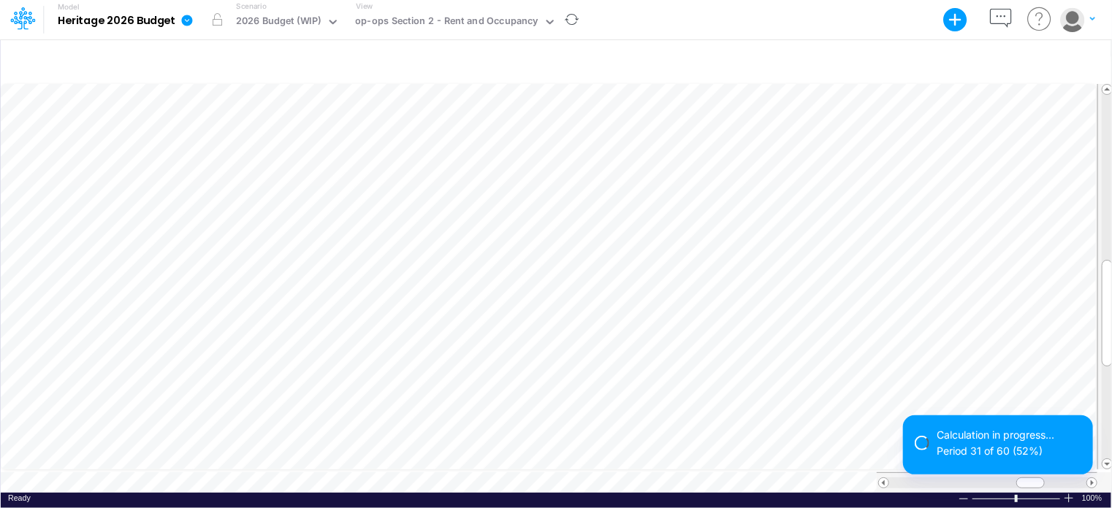
scroll to position [7, 1]
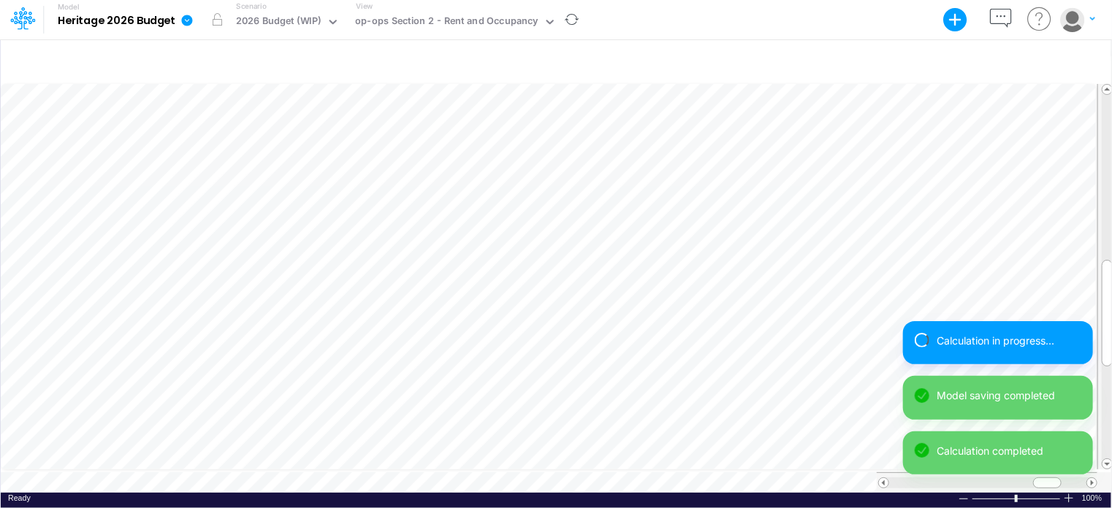
scroll to position [7, 1]
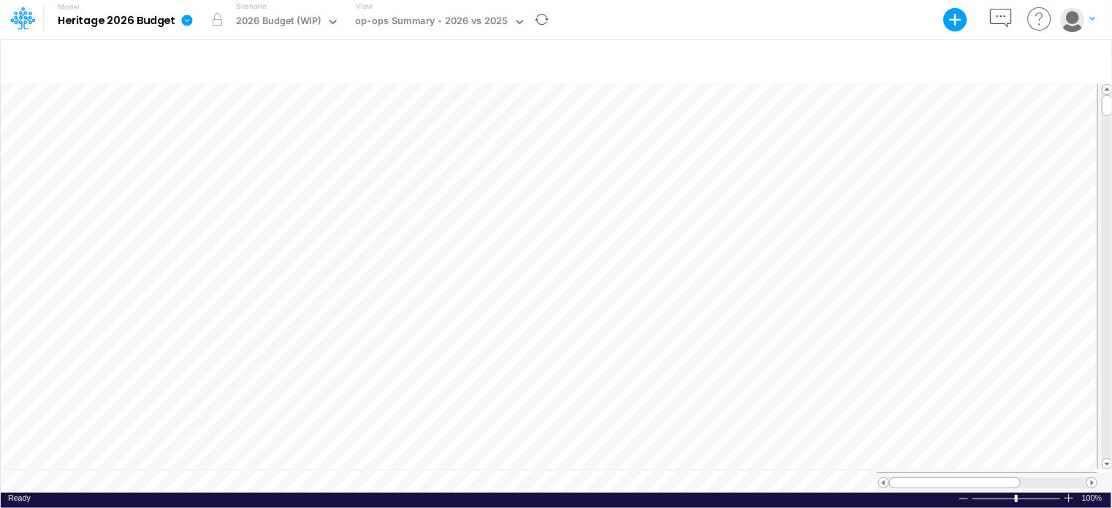
scroll to position [7, 1]
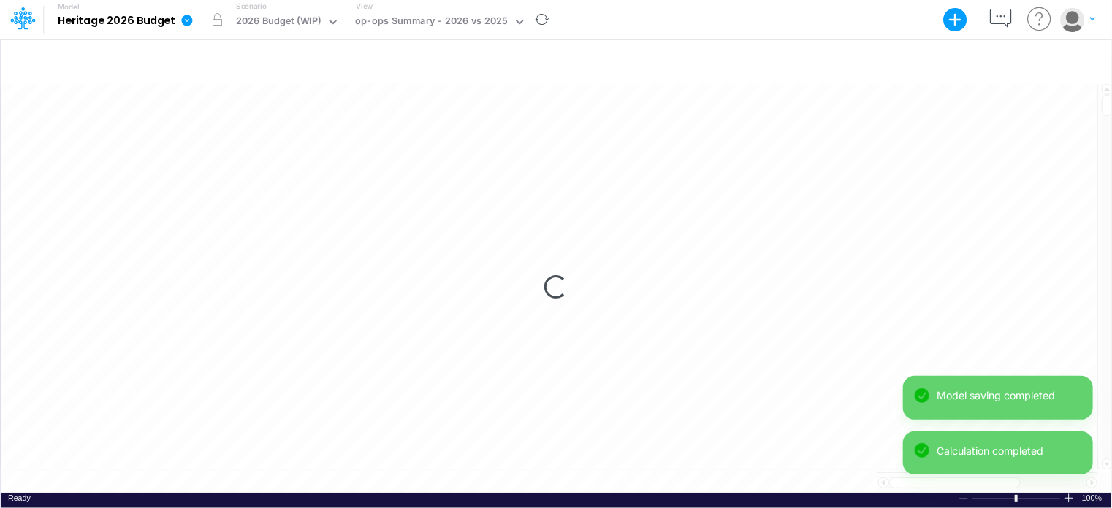
scroll to position [7, 1]
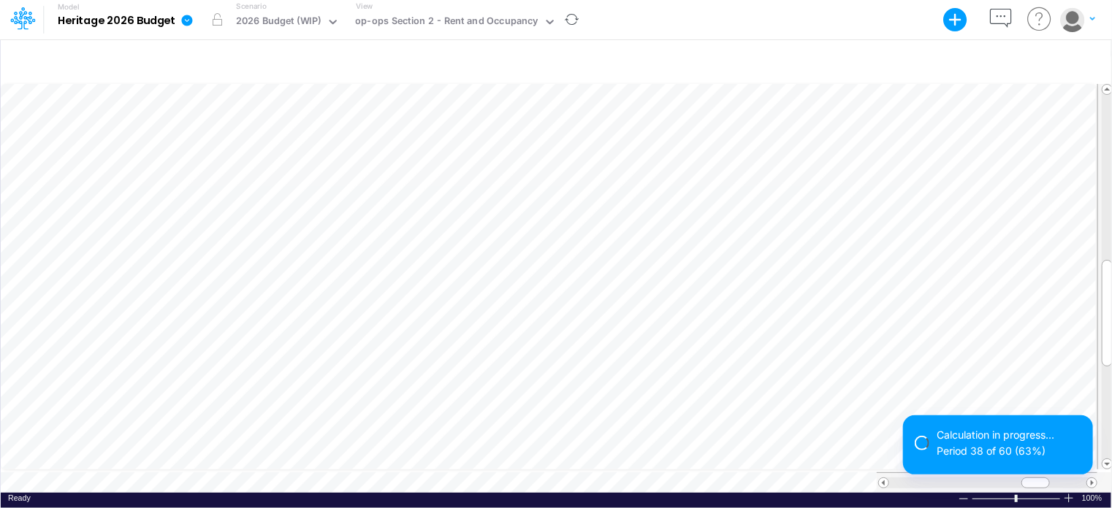
scroll to position [7, 1]
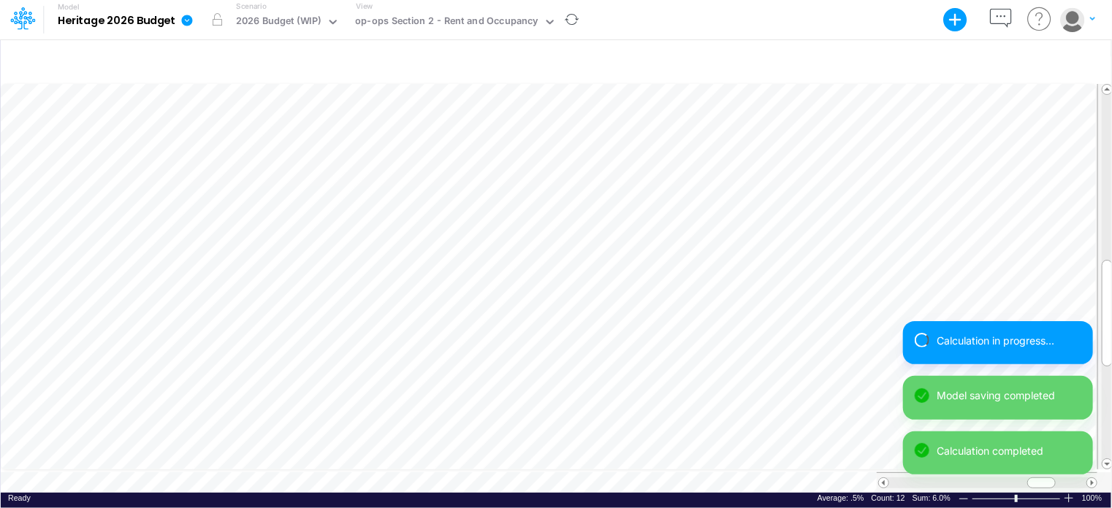
scroll to position [7, 1]
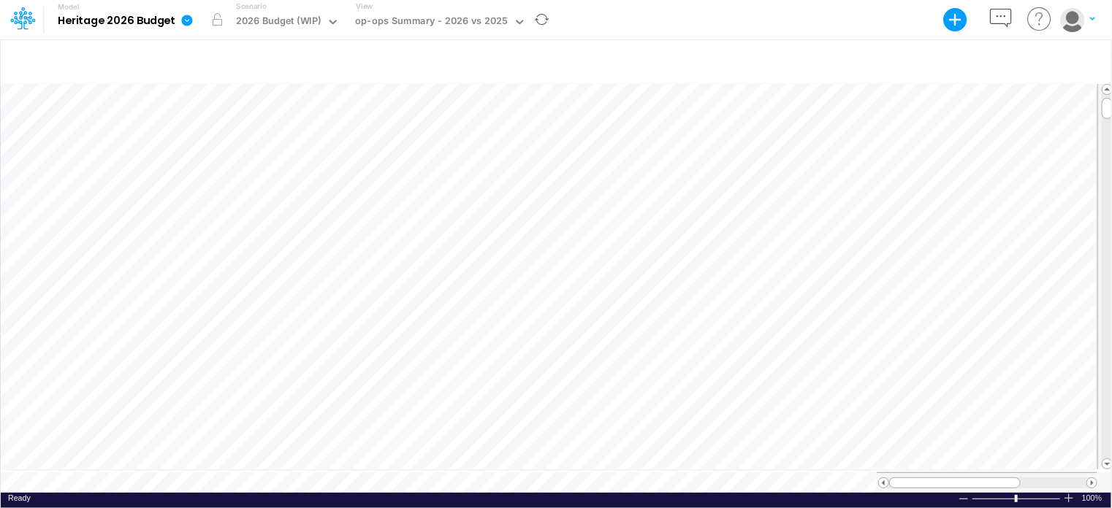
scroll to position [7, 1]
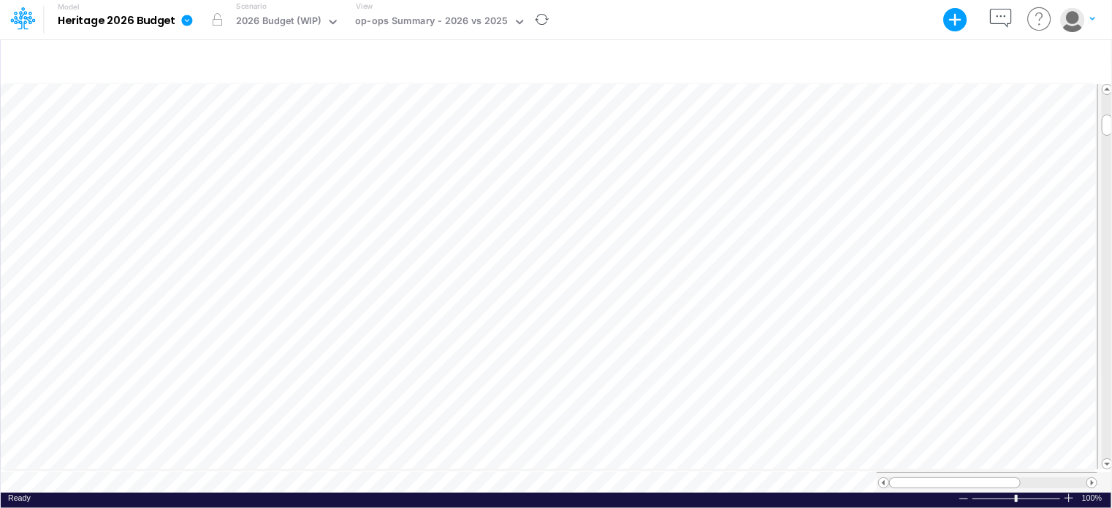
scroll to position [7, 1]
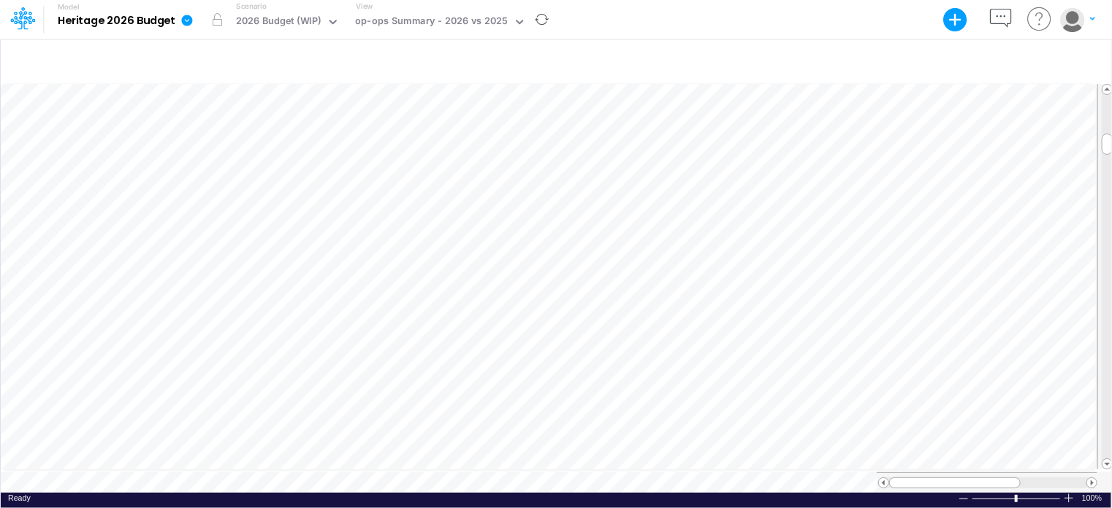
scroll to position [7, 1]
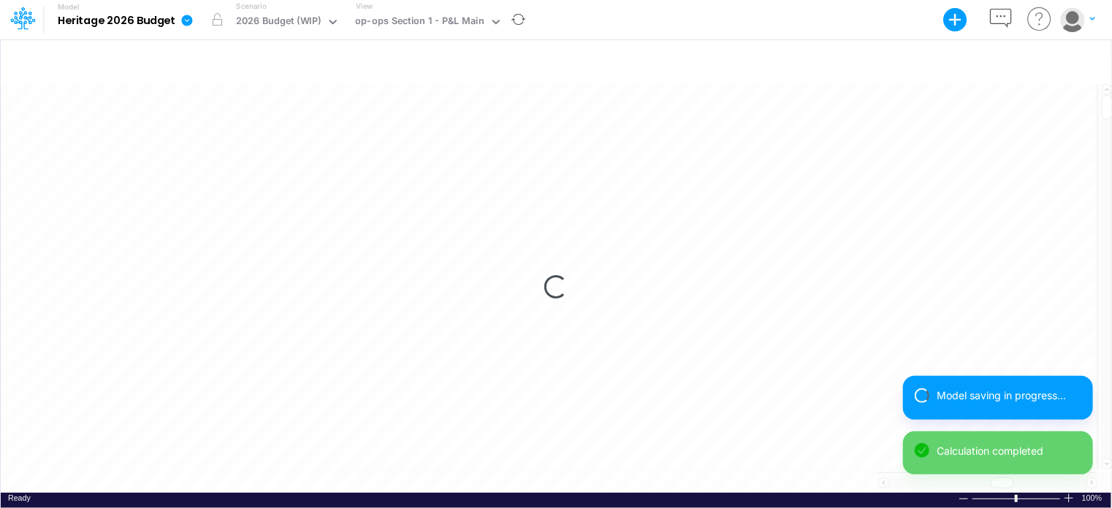
scroll to position [7, 1]
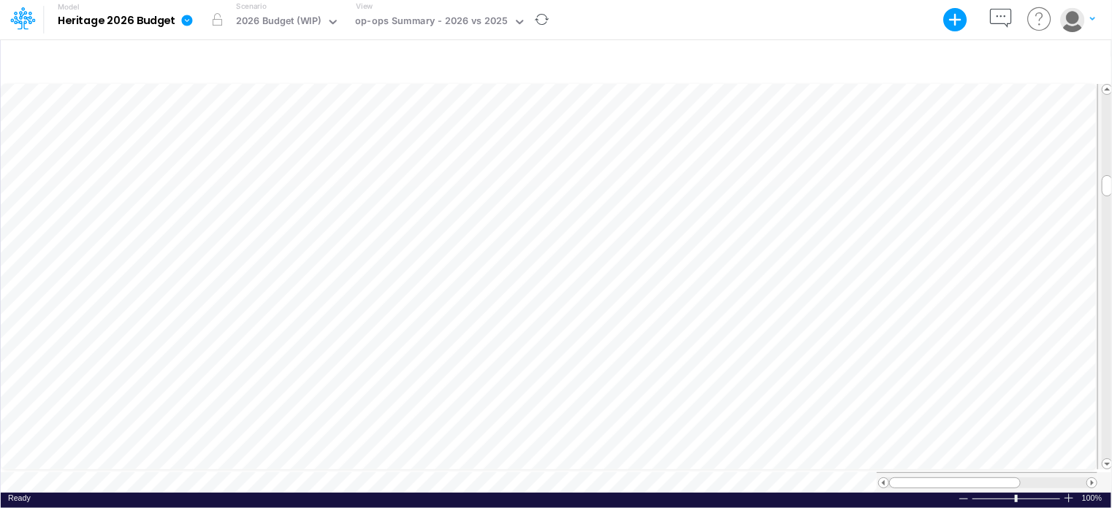
scroll to position [7, 1]
click at [402, 20] on div "op-ops Summary - 2026 vs 2025" at bounding box center [431, 22] width 153 height 17
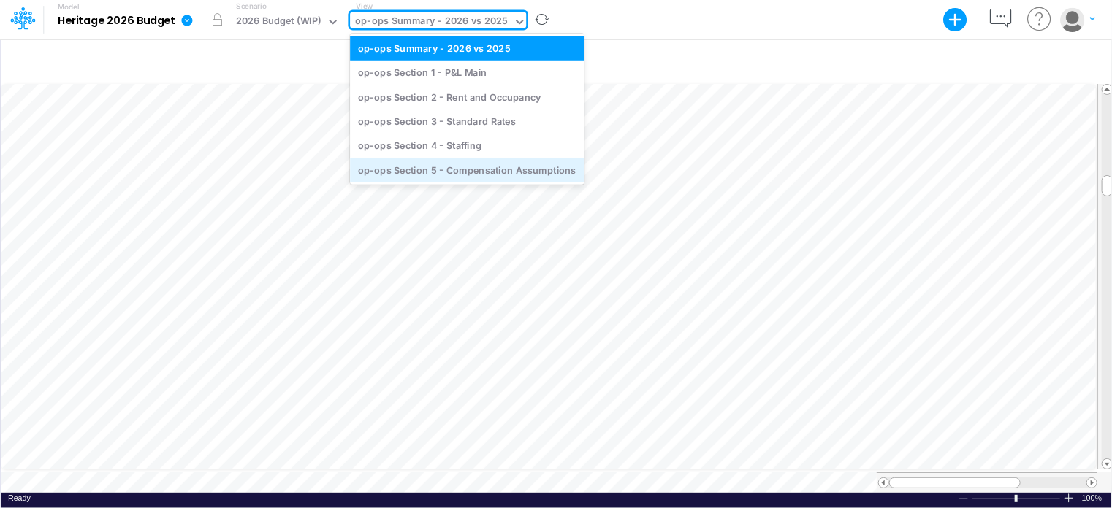
click at [460, 166] on div "op-ops Section 5 - Compensation Assumptions" at bounding box center [467, 170] width 234 height 24
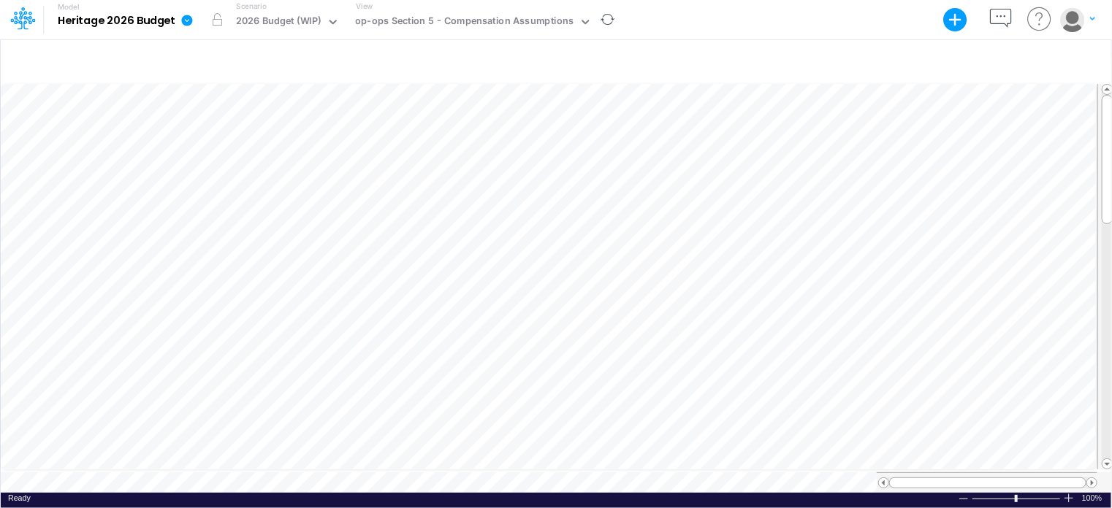
scroll to position [7, 1]
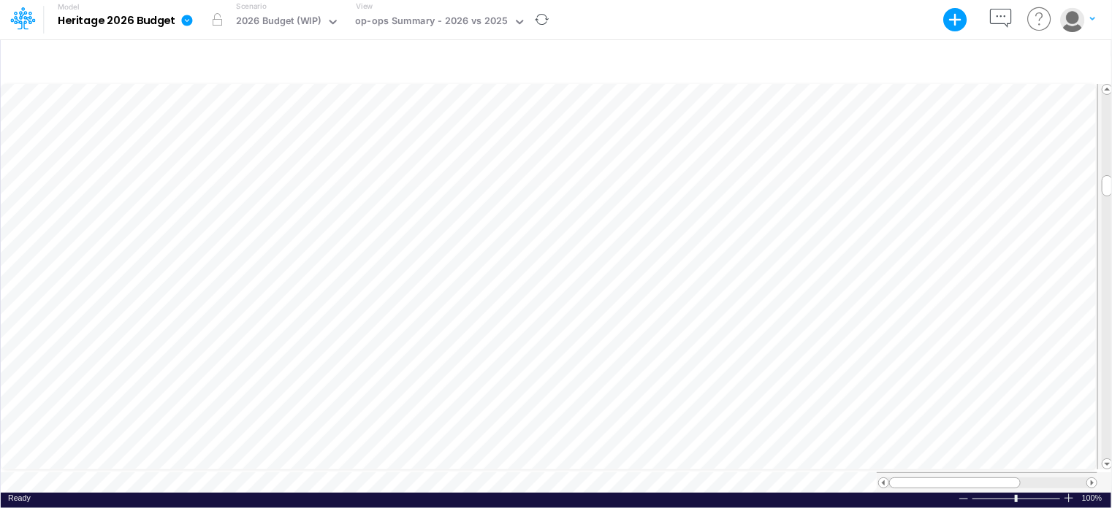
scroll to position [7, 1]
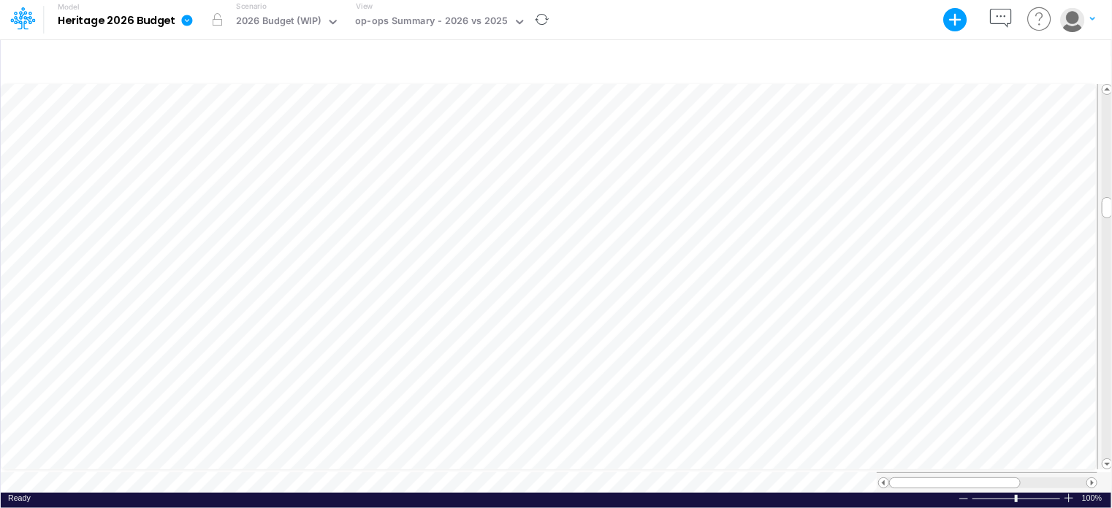
scroll to position [7, 1]
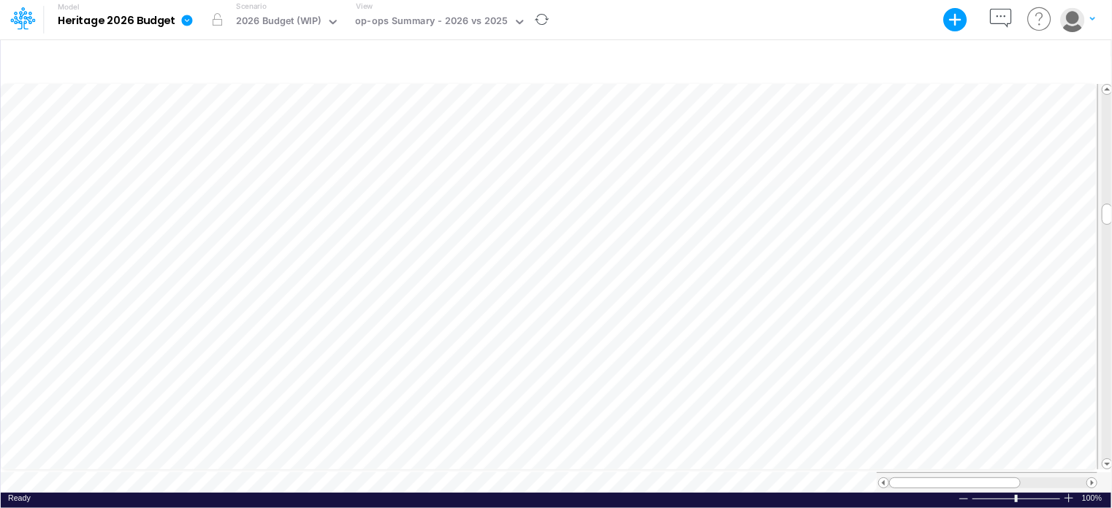
scroll to position [7, 1]
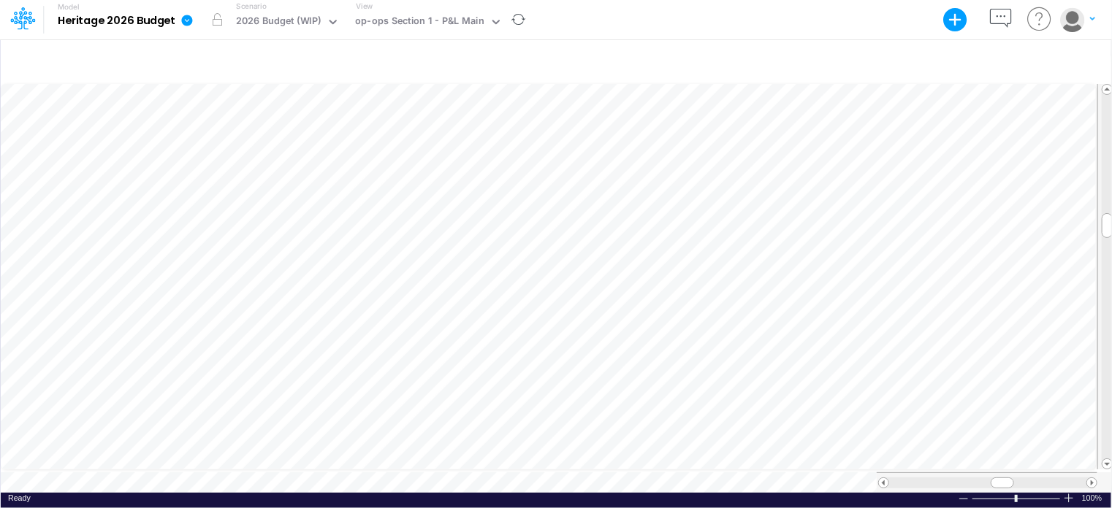
scroll to position [7, 1]
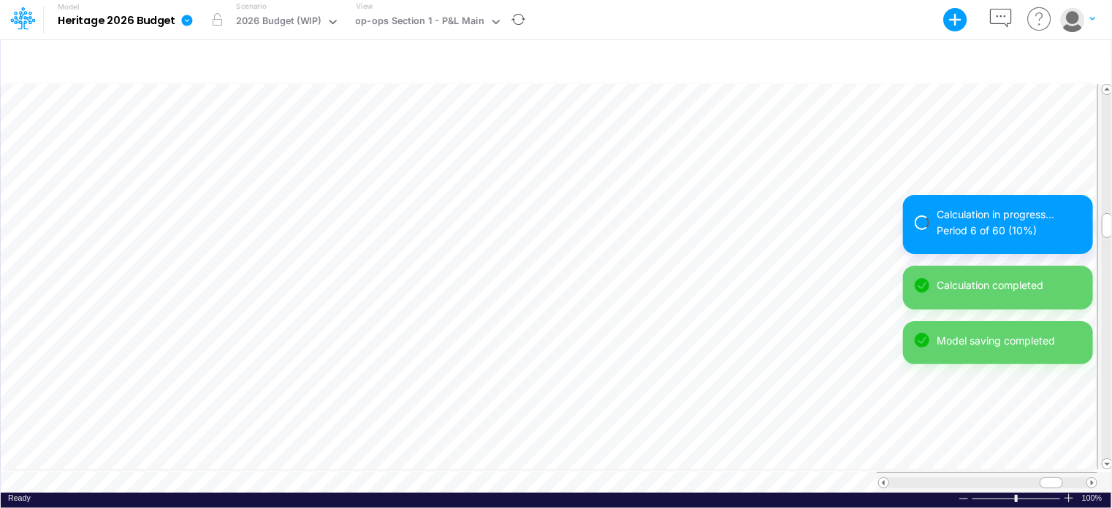
scroll to position [7, 1]
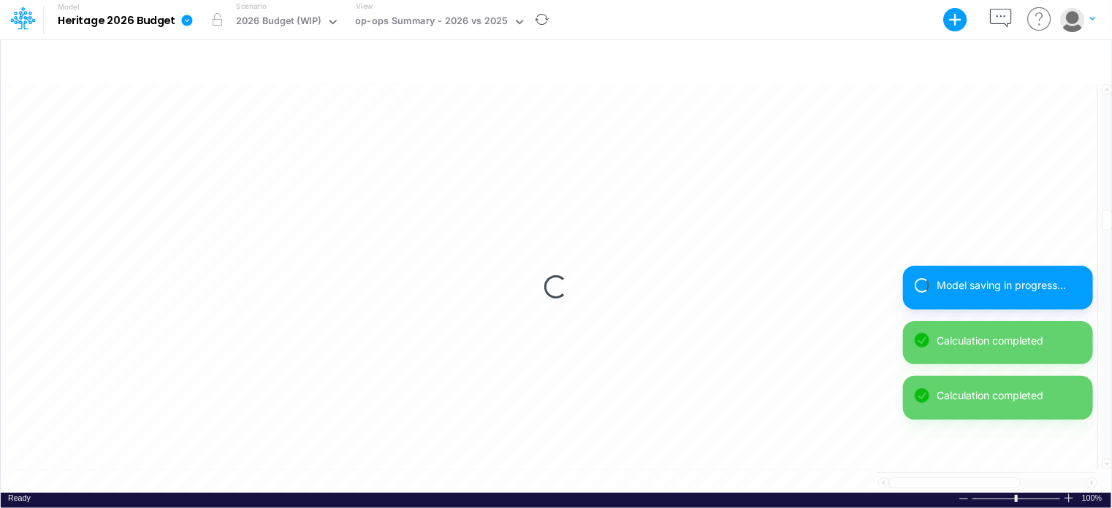
scroll to position [7, 1]
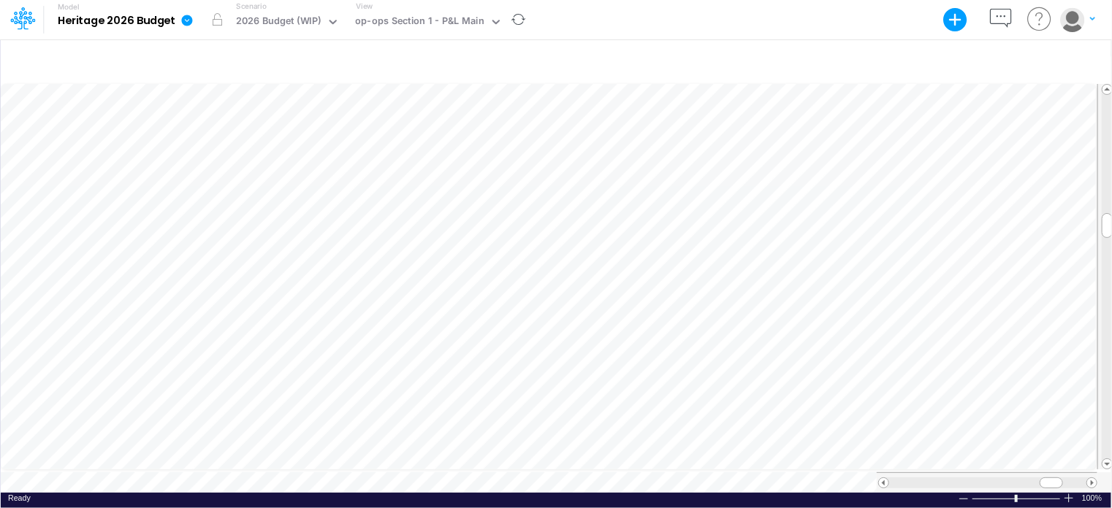
scroll to position [7, 1]
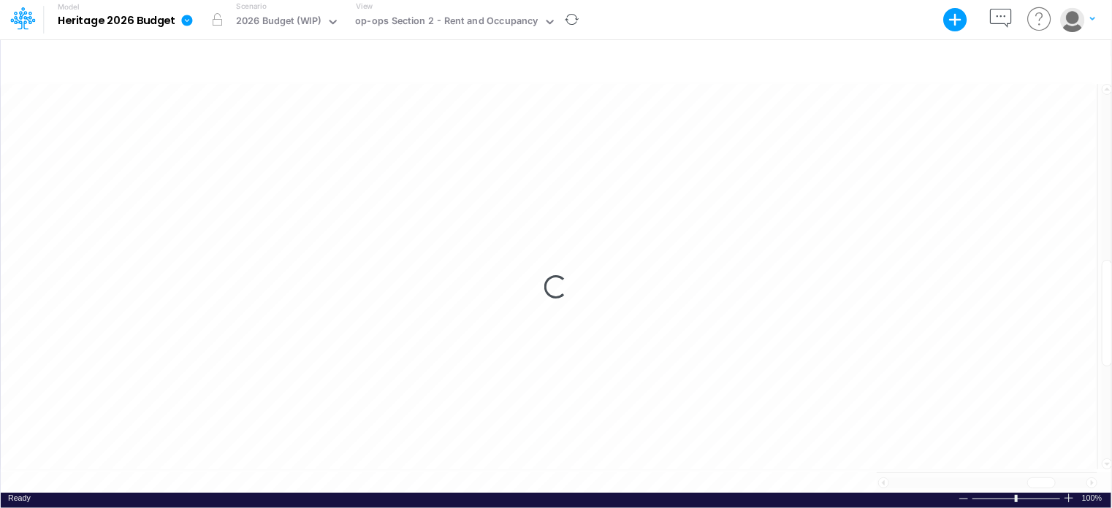
scroll to position [7, 1]
click at [348, 475] on div "Loading..." at bounding box center [556, 287] width 1110 height 411
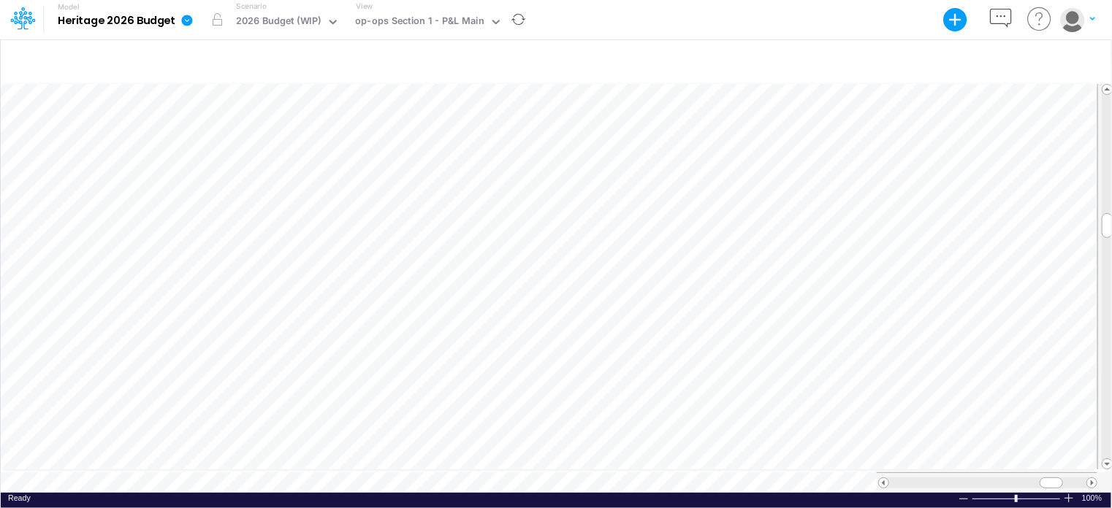
scroll to position [7, 1]
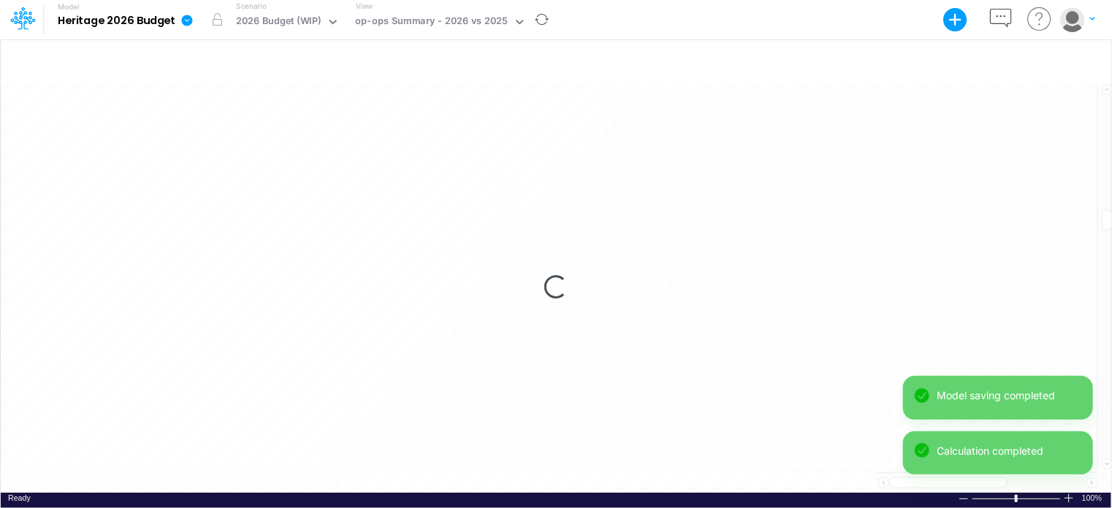
scroll to position [7, 1]
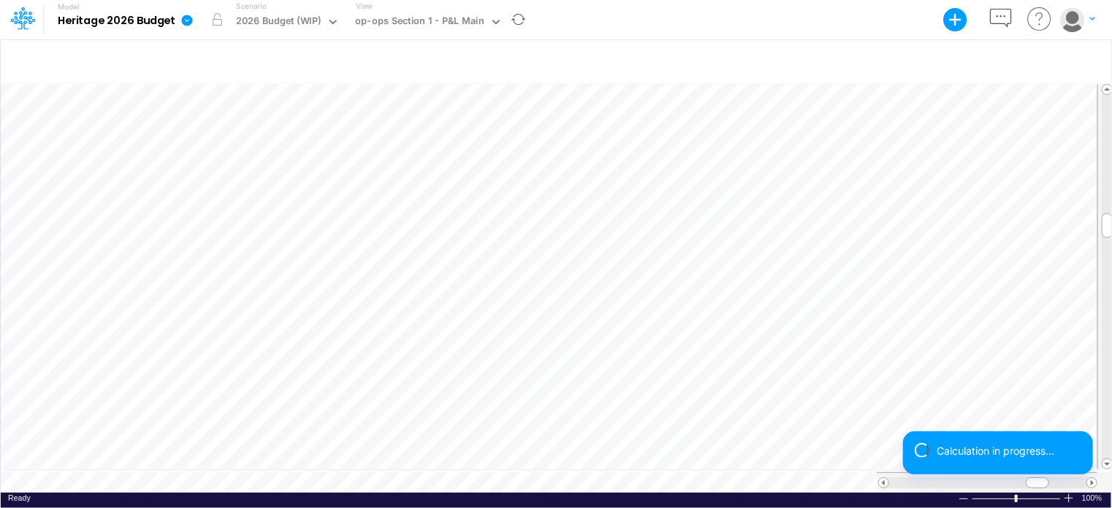
scroll to position [7, 1]
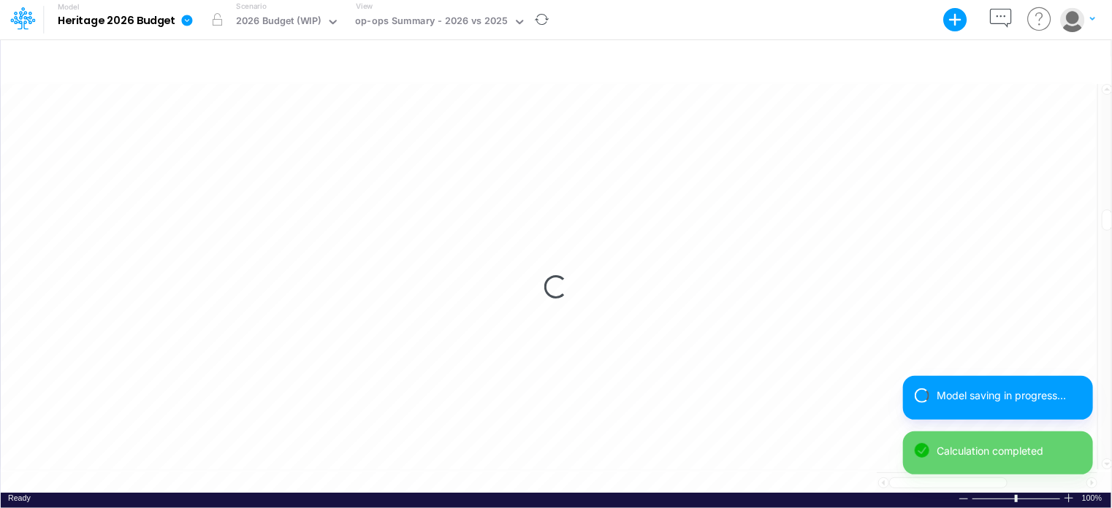
scroll to position [7, 1]
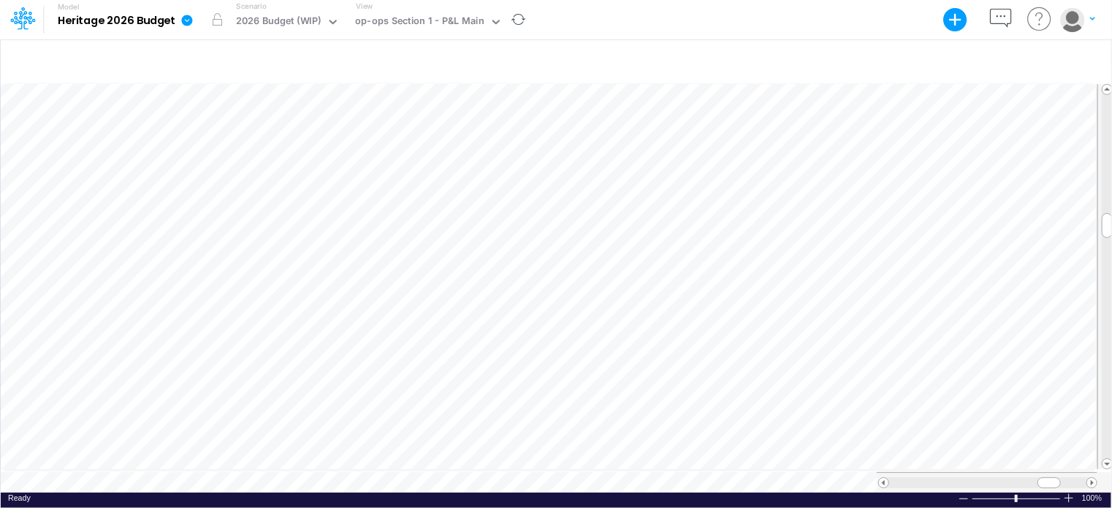
scroll to position [7, 1]
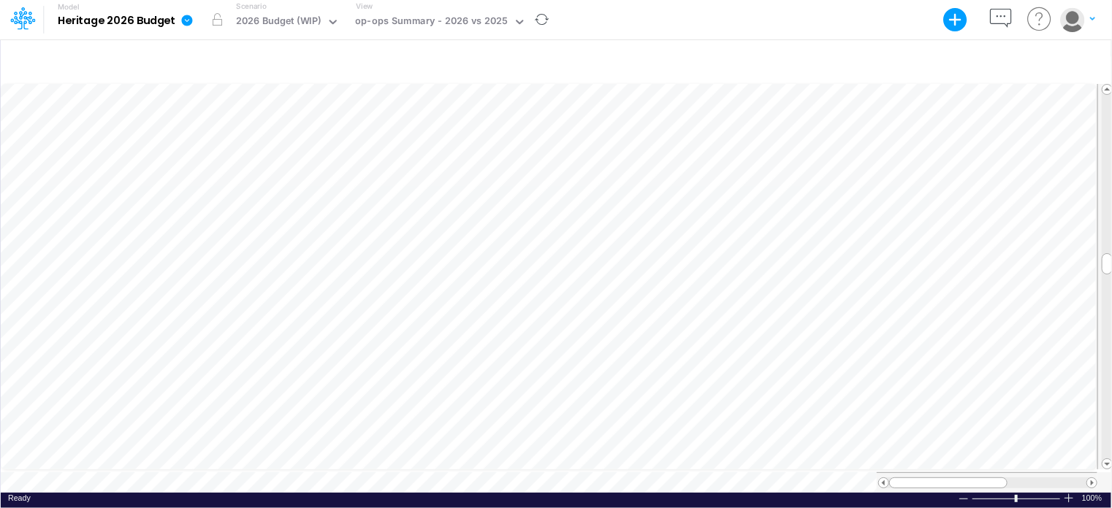
scroll to position [7, 1]
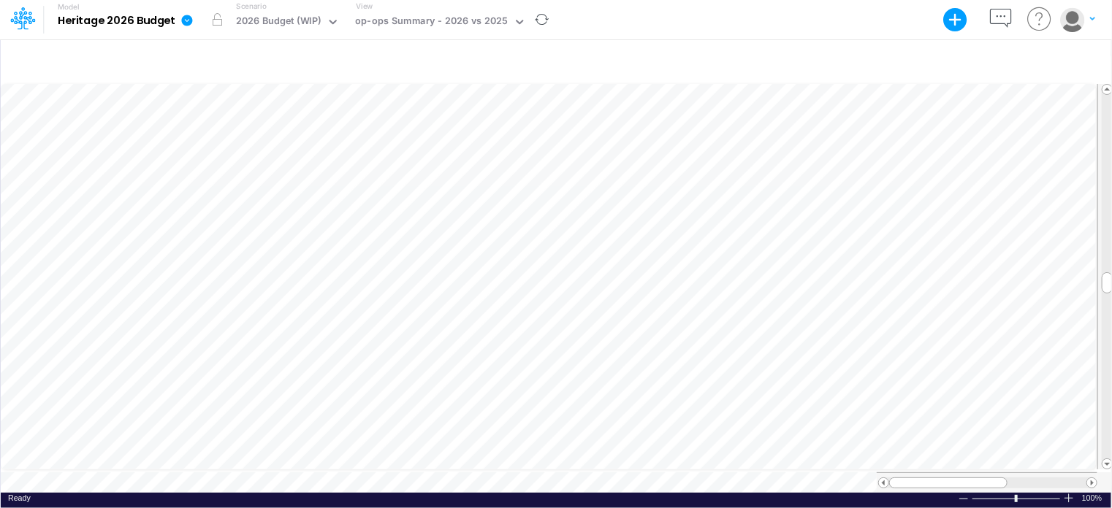
scroll to position [7, 1]
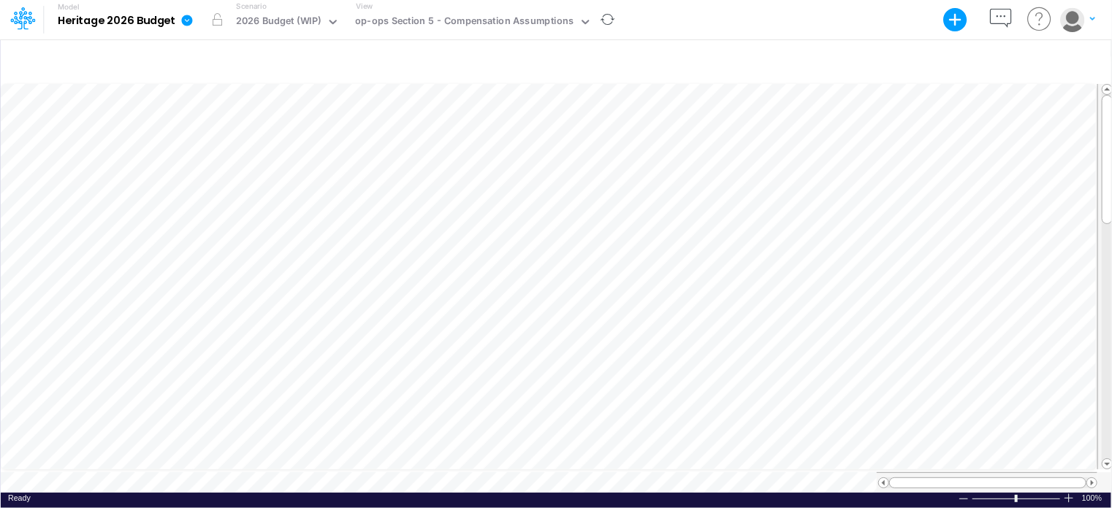
scroll to position [7, 1]
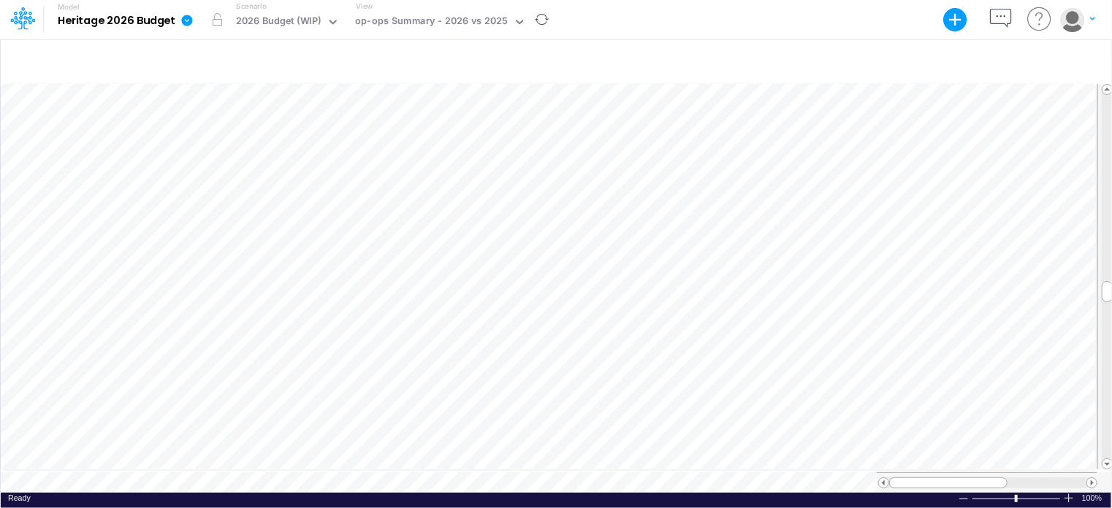
scroll to position [7, 1]
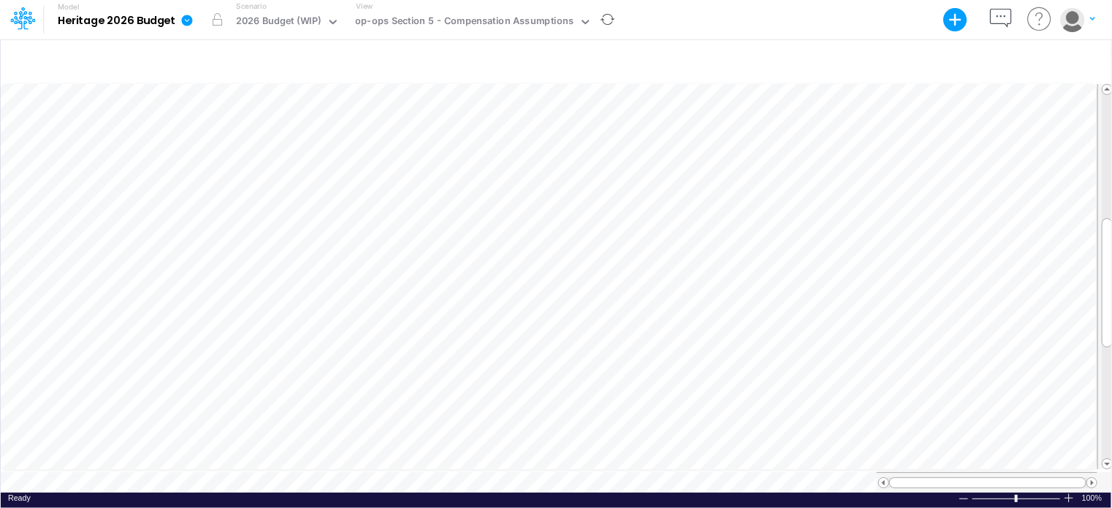
scroll to position [7, 1]
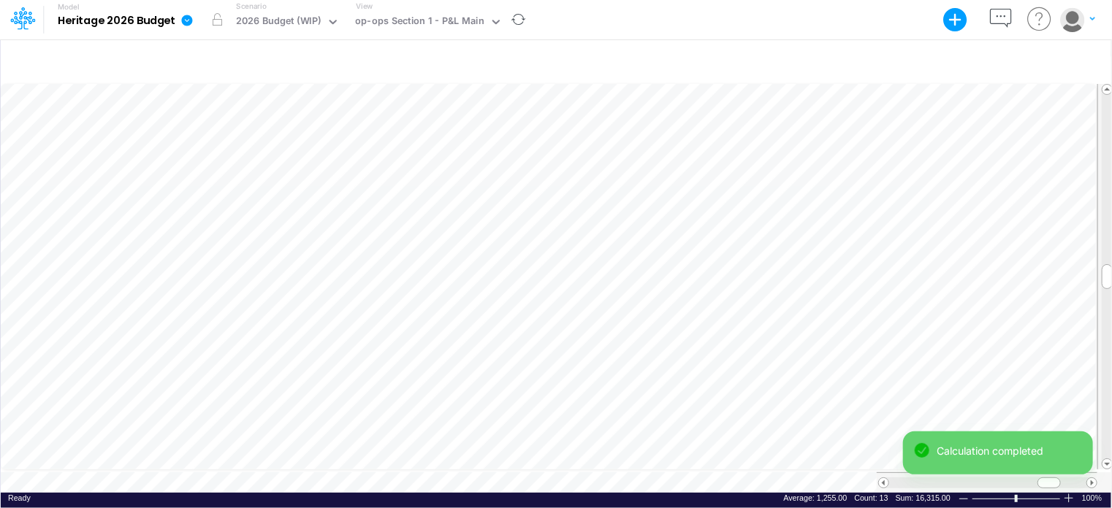
scroll to position [7, 1]
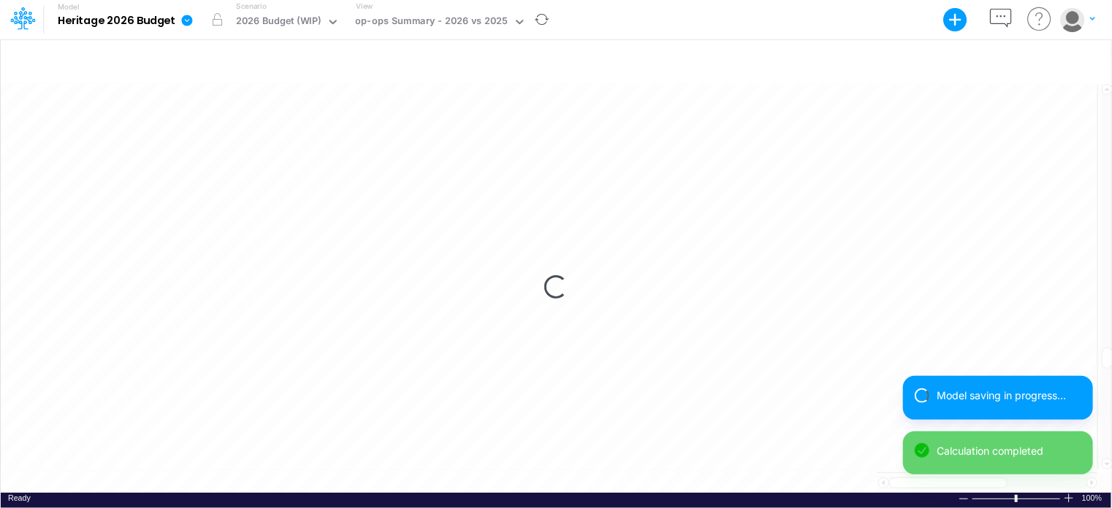
scroll to position [7, 1]
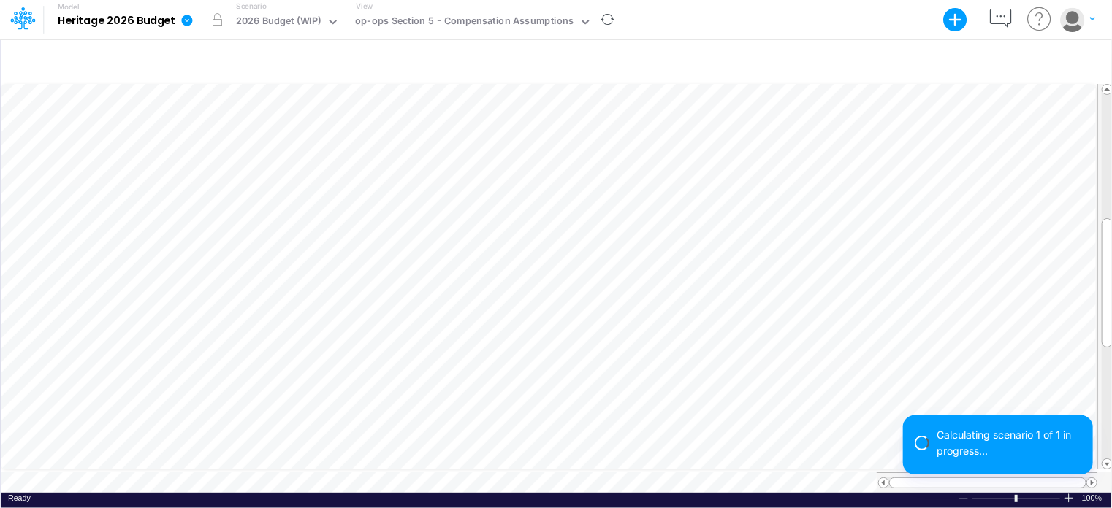
scroll to position [7, 1]
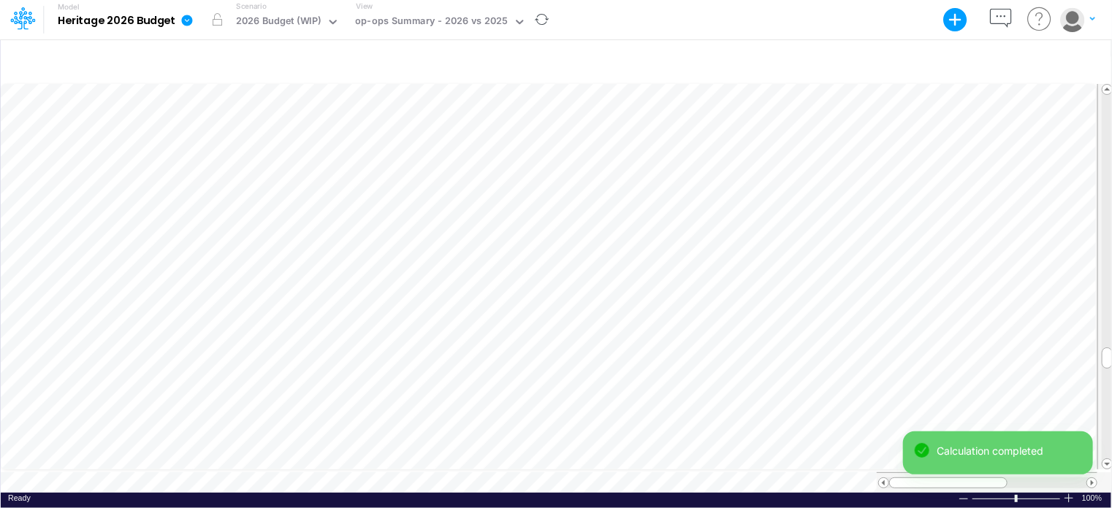
scroll to position [7, 1]
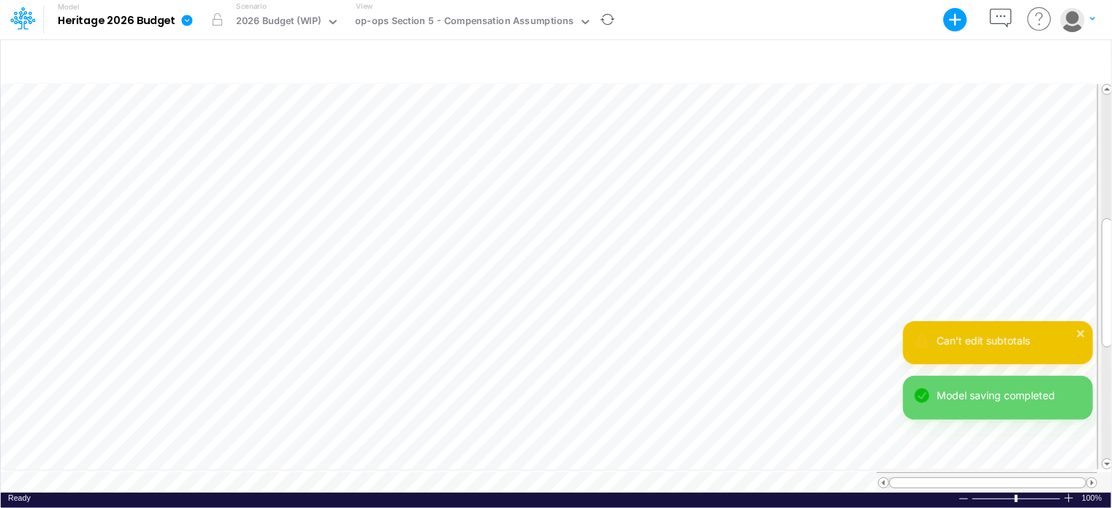
scroll to position [7, 6]
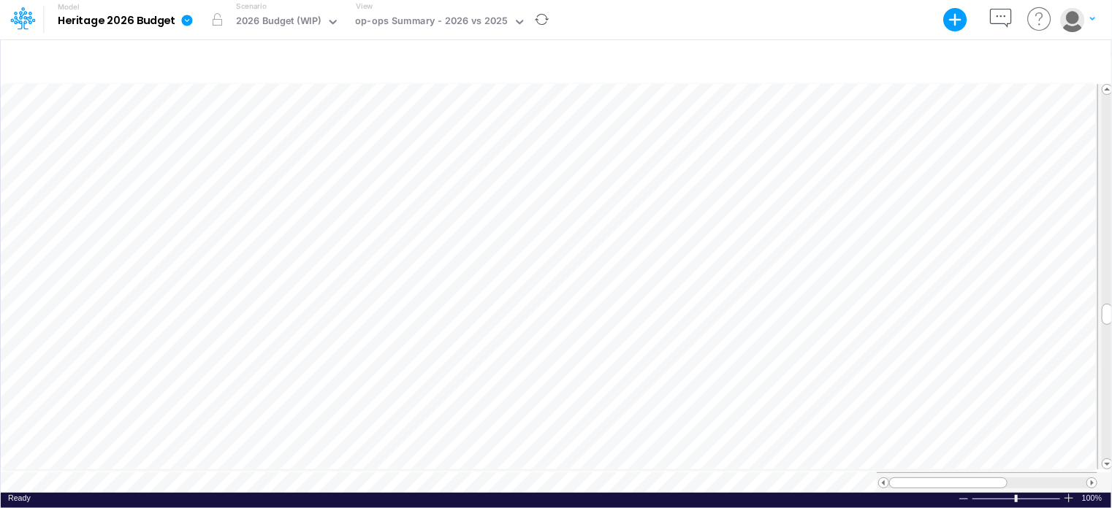
scroll to position [7, 1]
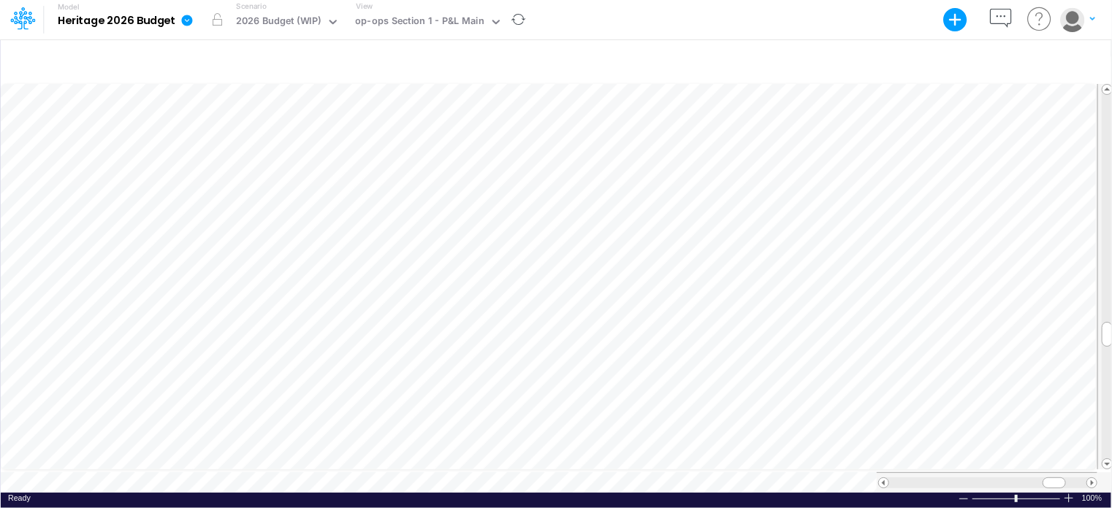
scroll to position [7, 1]
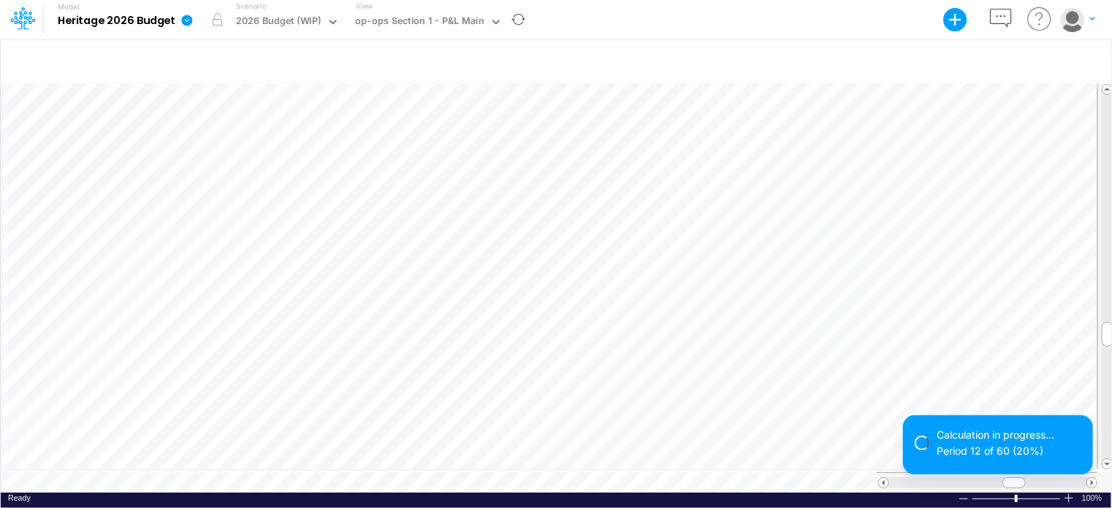
scroll to position [7, 1]
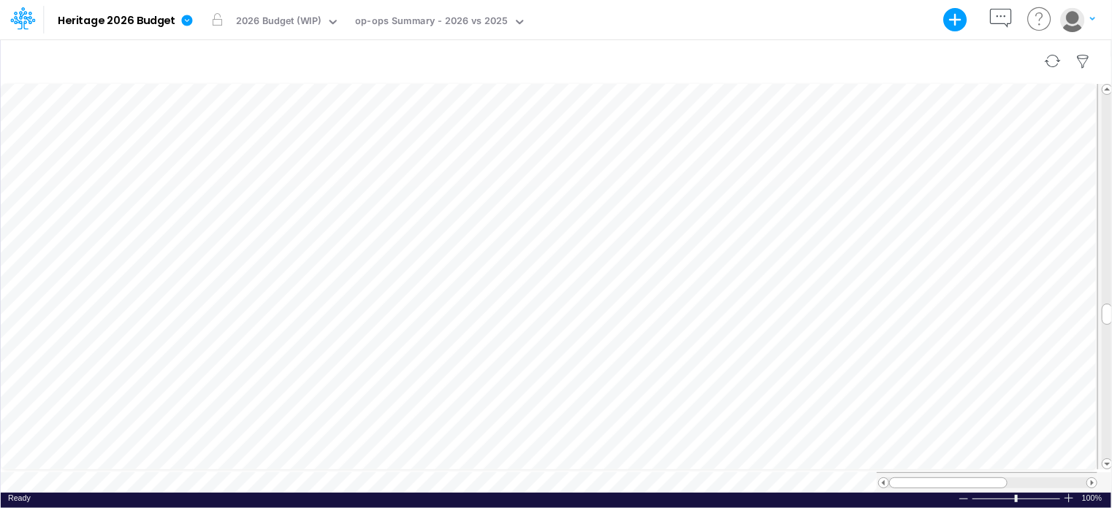
scroll to position [7, 1]
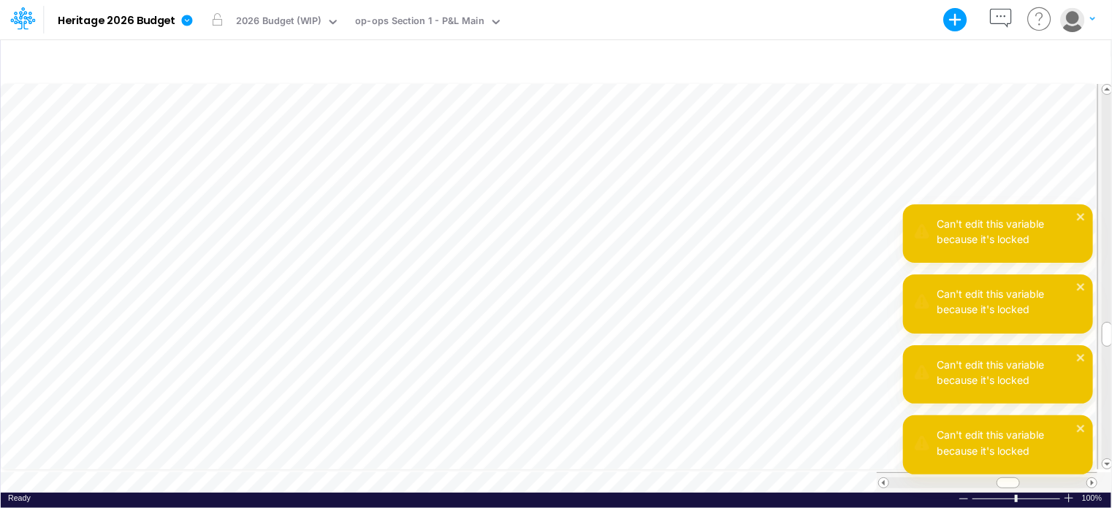
scroll to position [7, 1]
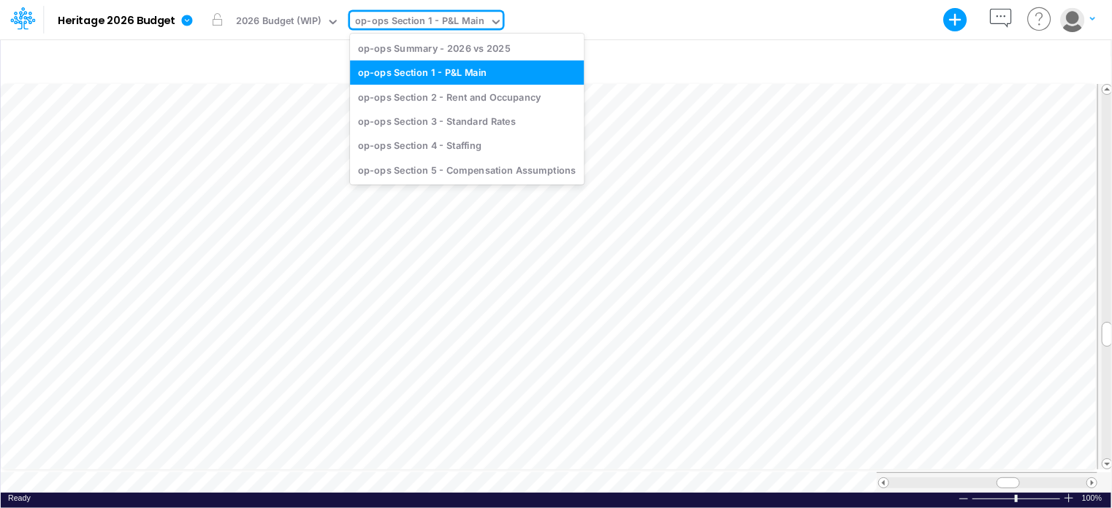
click at [429, 14] on div "op-ops Section 1 - P&L Main" at bounding box center [419, 22] width 129 height 17
click at [435, 122] on div "op-ops Section 3 - Standard Rates" at bounding box center [467, 121] width 234 height 24
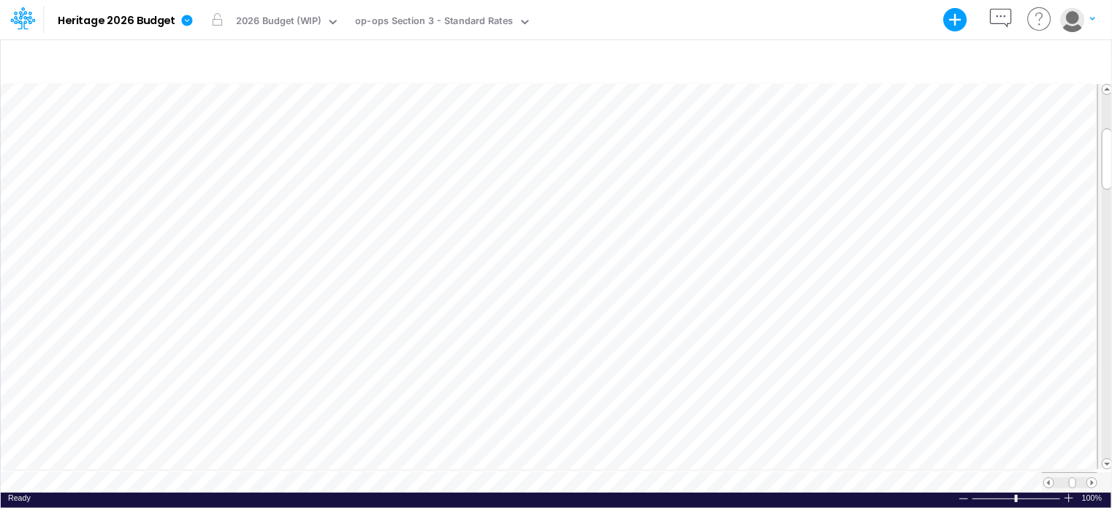
scroll to position [7, 1]
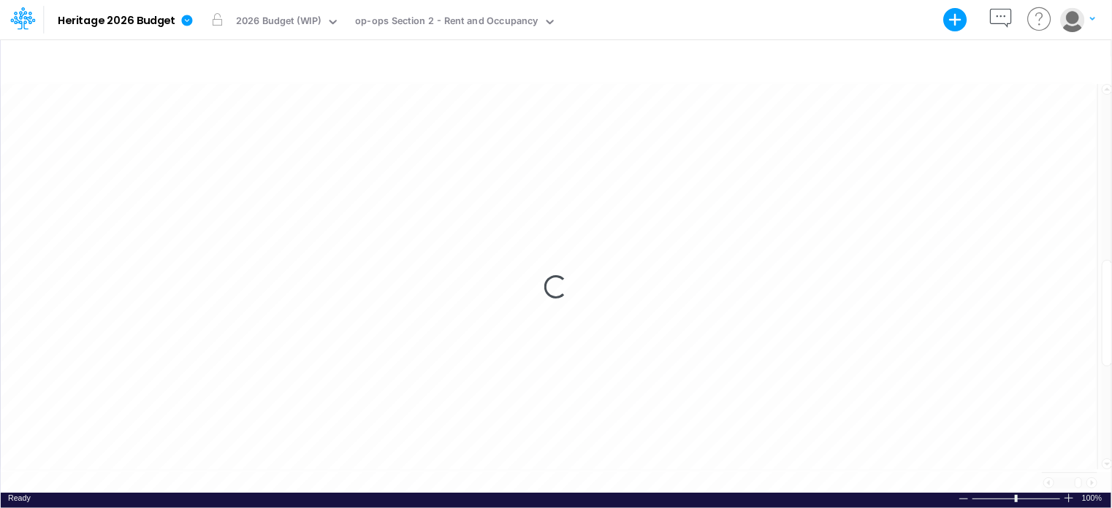
scroll to position [7, 1]
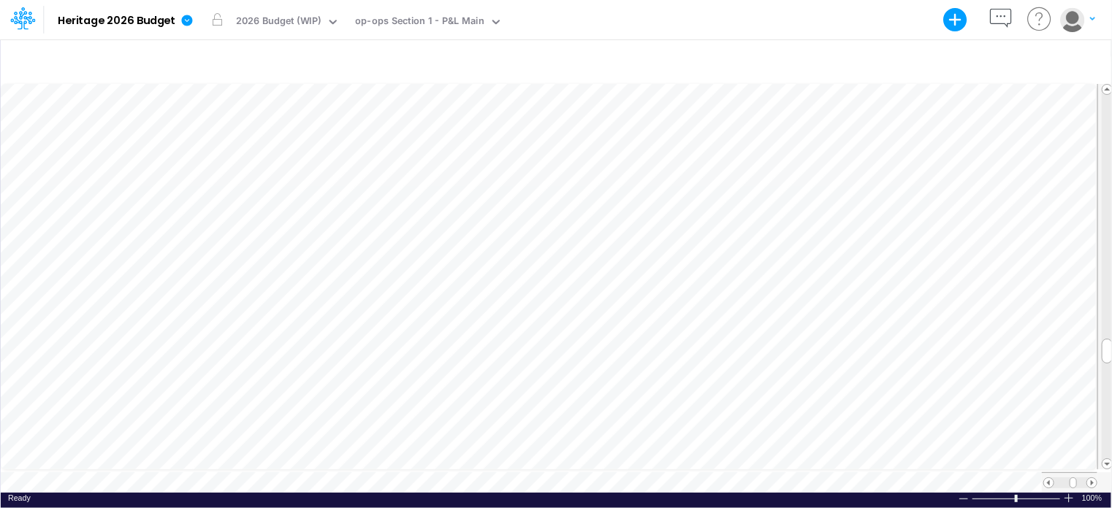
scroll to position [7, 1]
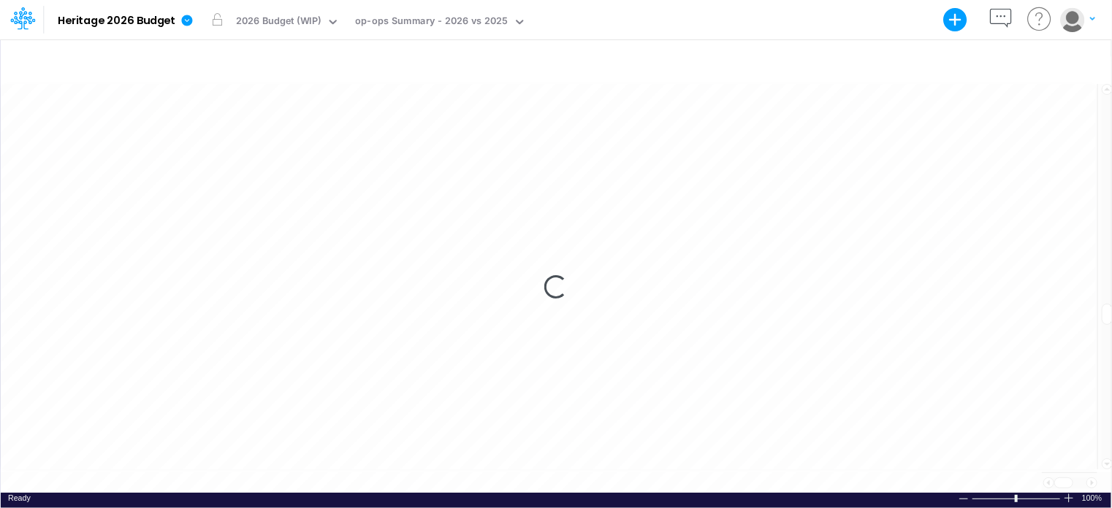
scroll to position [7, 1]
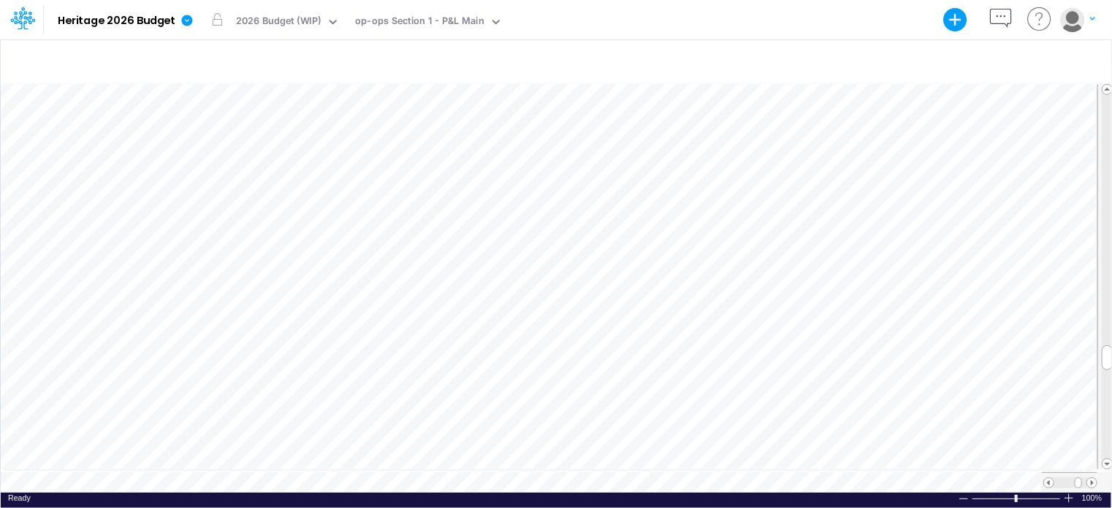
scroll to position [7, 1]
